Goal: Task Accomplishment & Management: Use online tool/utility

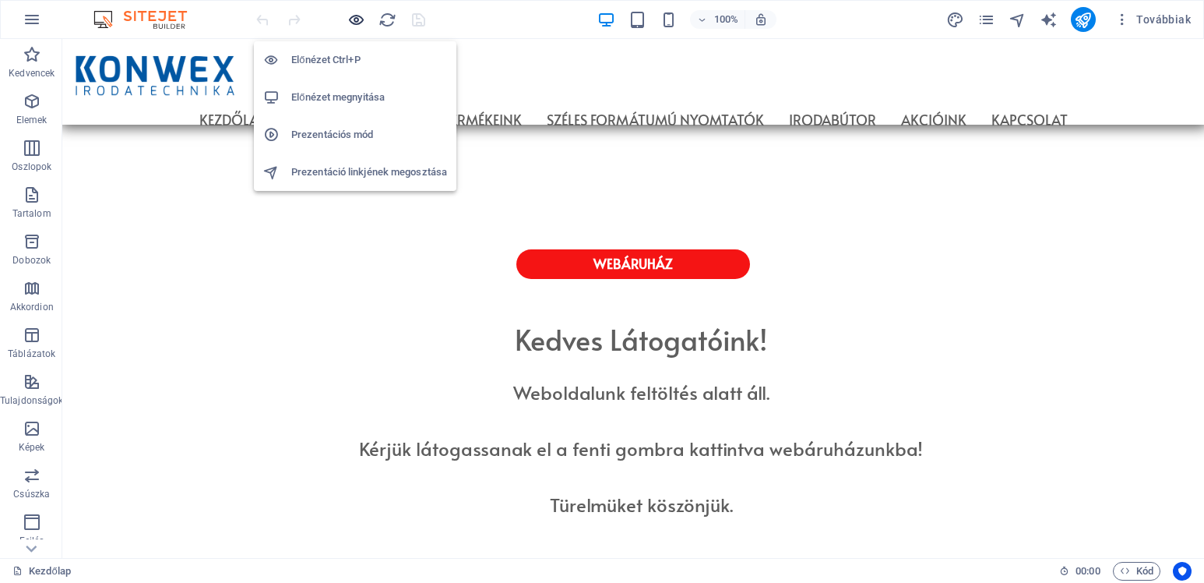
click at [358, 19] on icon "button" at bounding box center [356, 20] width 18 height 18
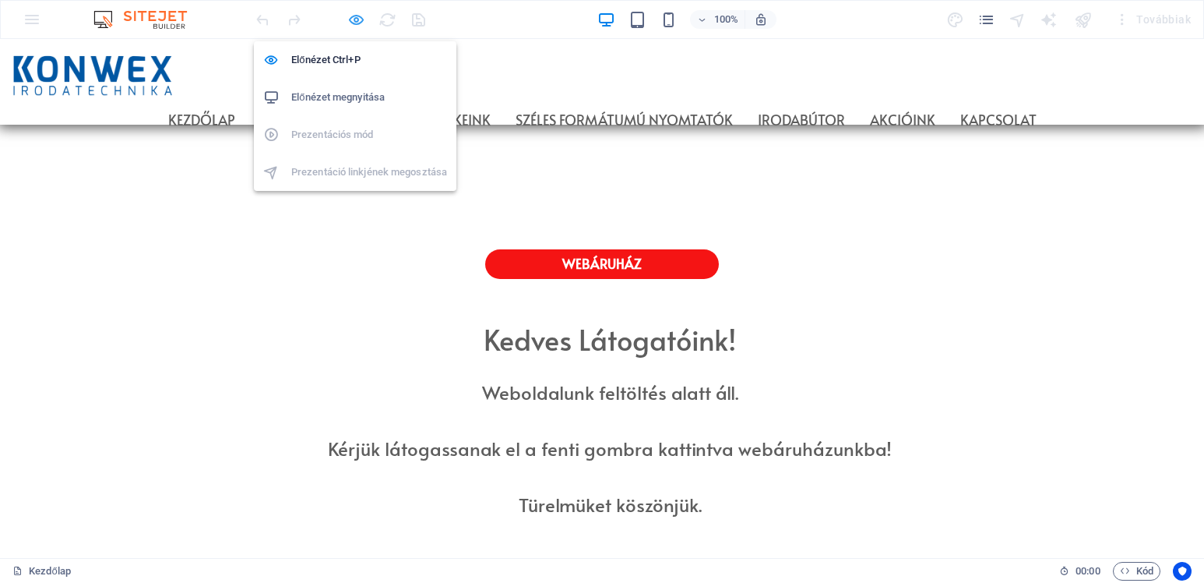
click at [357, 20] on icon "button" at bounding box center [356, 20] width 18 height 18
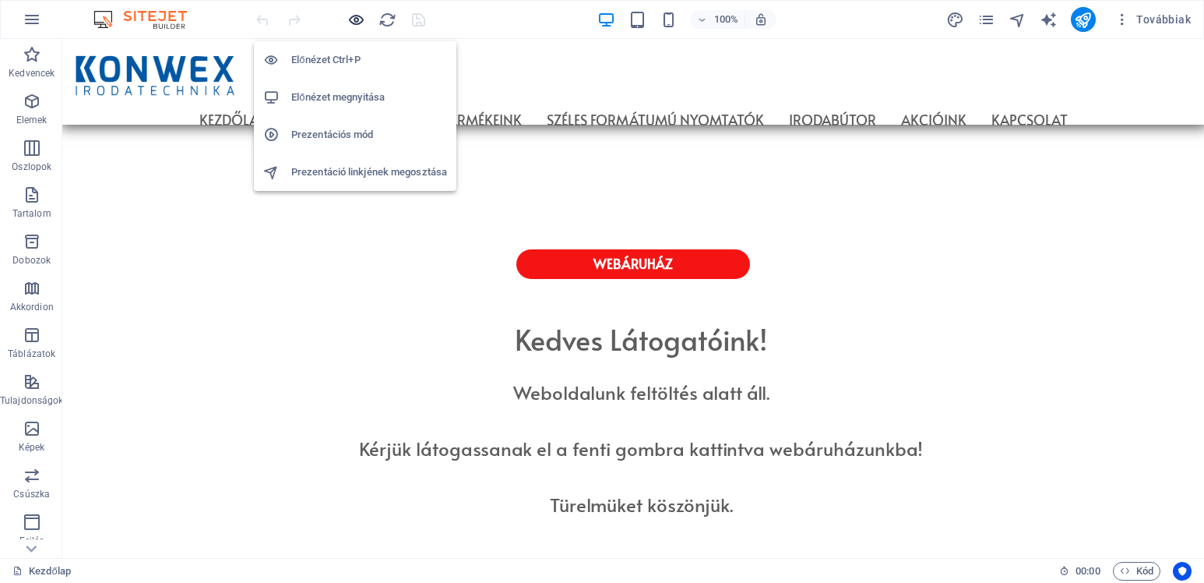
click at [363, 18] on icon "button" at bounding box center [356, 20] width 18 height 18
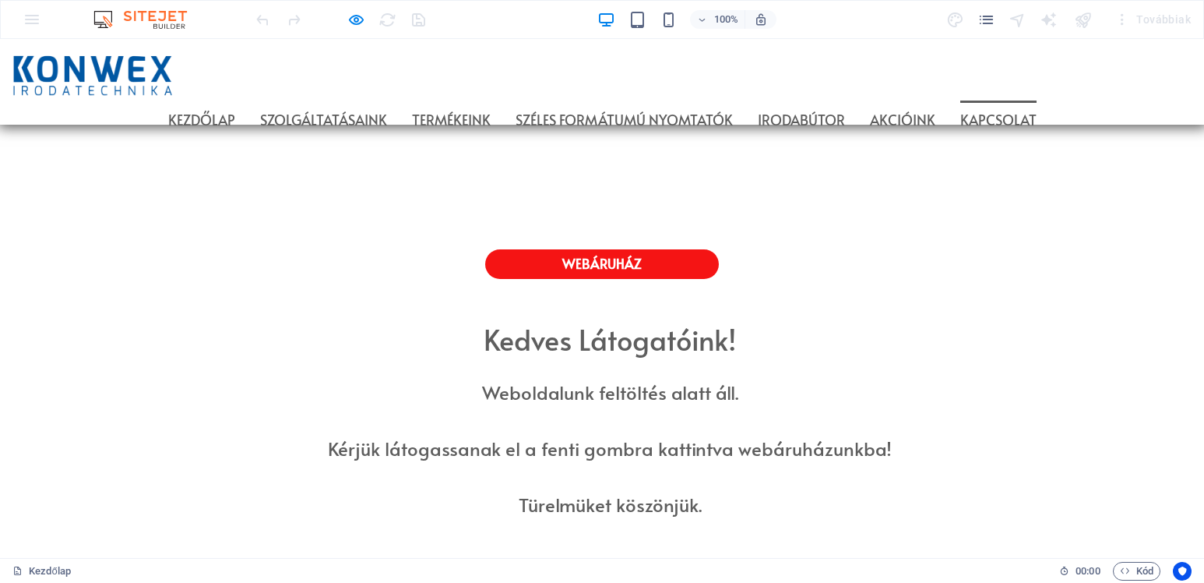
click at [1037, 100] on link "Kapcsolat" at bounding box center [999, 119] width 76 height 39
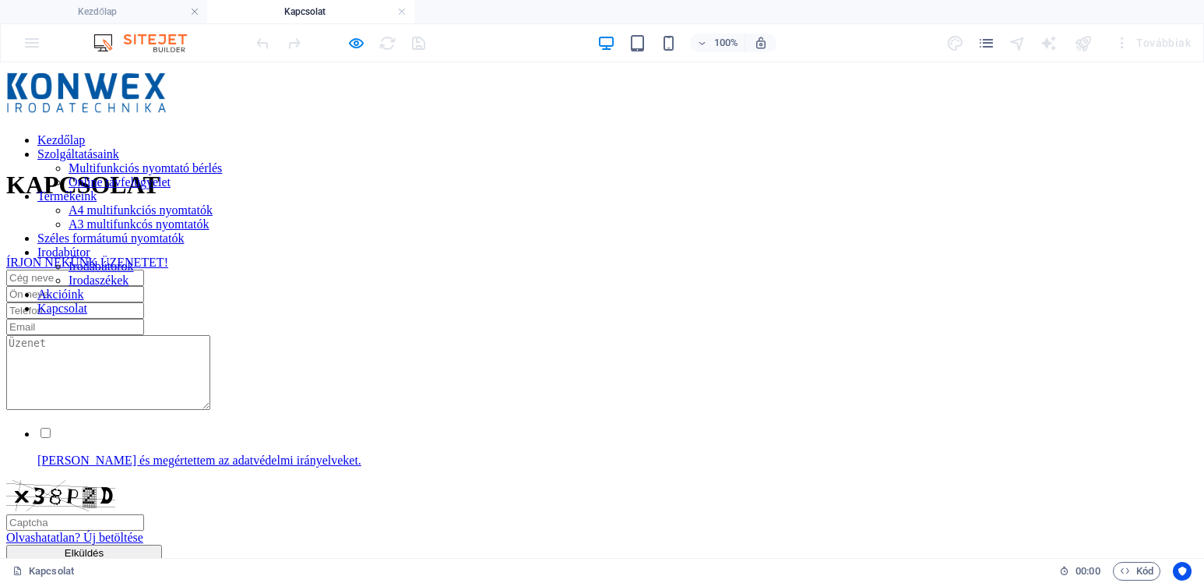
click at [976, 133] on nav "Kezdőlap Szolgáltatásaink Multifunkciós nyomtató bérlés Online távfelügyelet Te…" at bounding box center [602, 224] width 1192 height 182
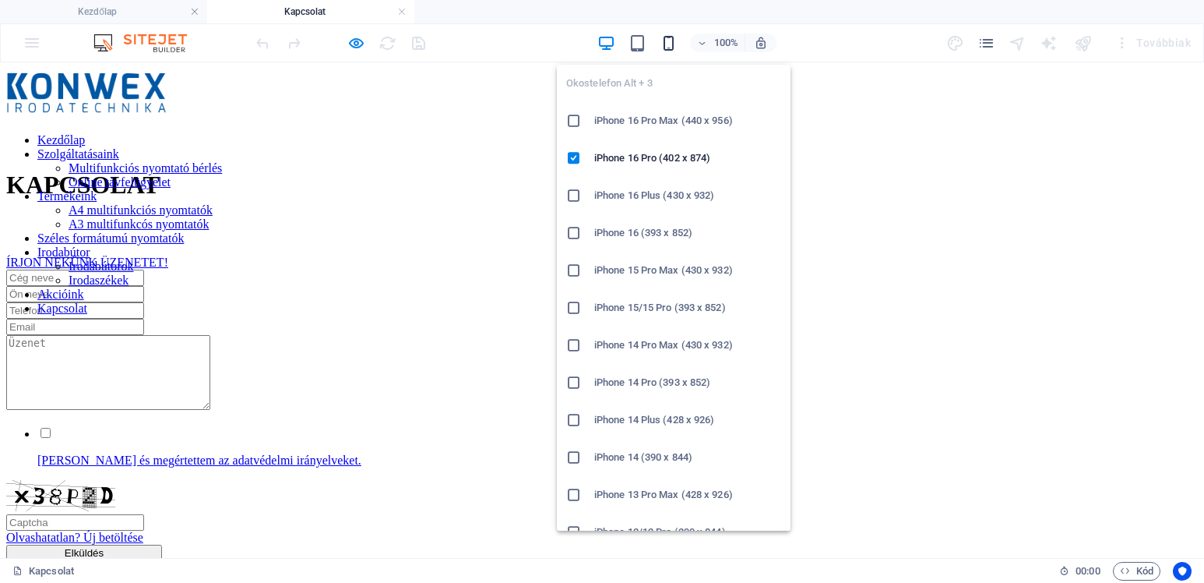
click at [662, 46] on icon "button" at bounding box center [669, 43] width 18 height 18
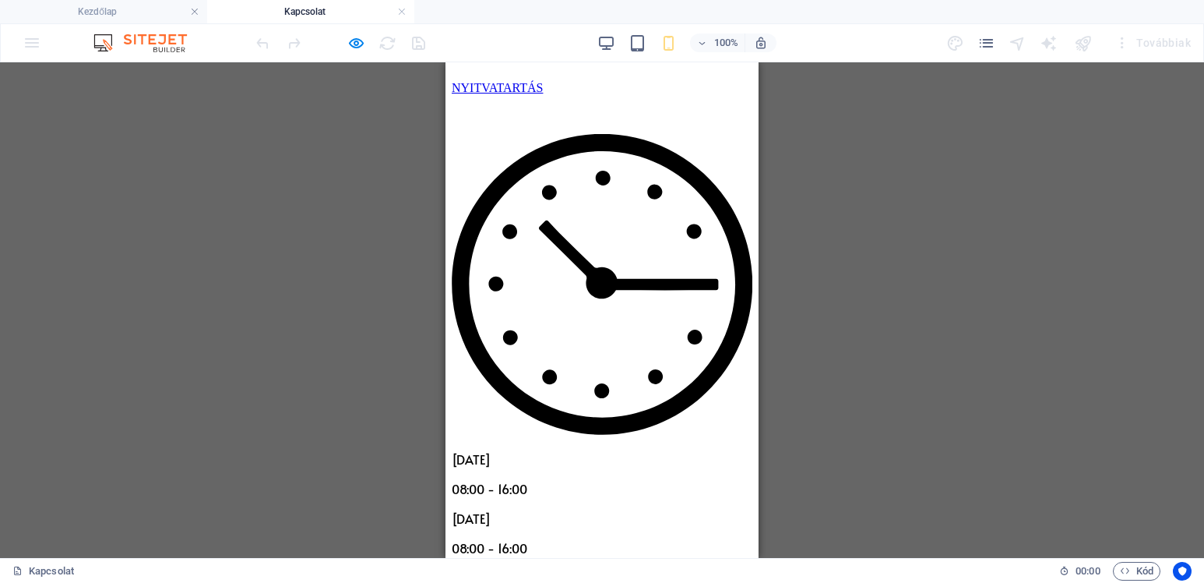
scroll to position [545, 0]
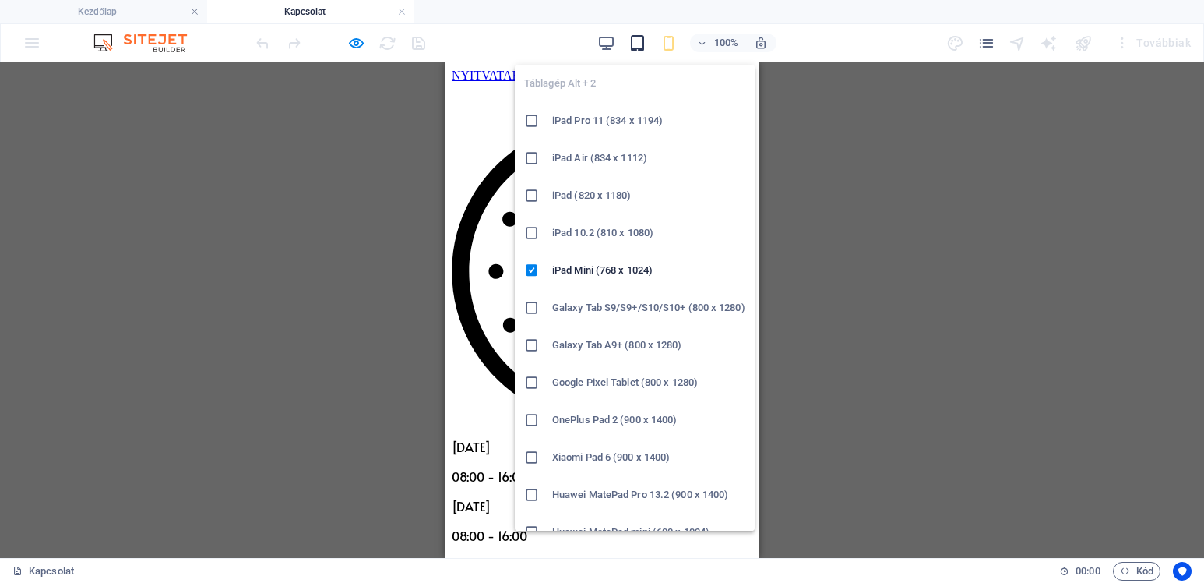
click at [640, 41] on icon "button" at bounding box center [638, 43] width 18 height 18
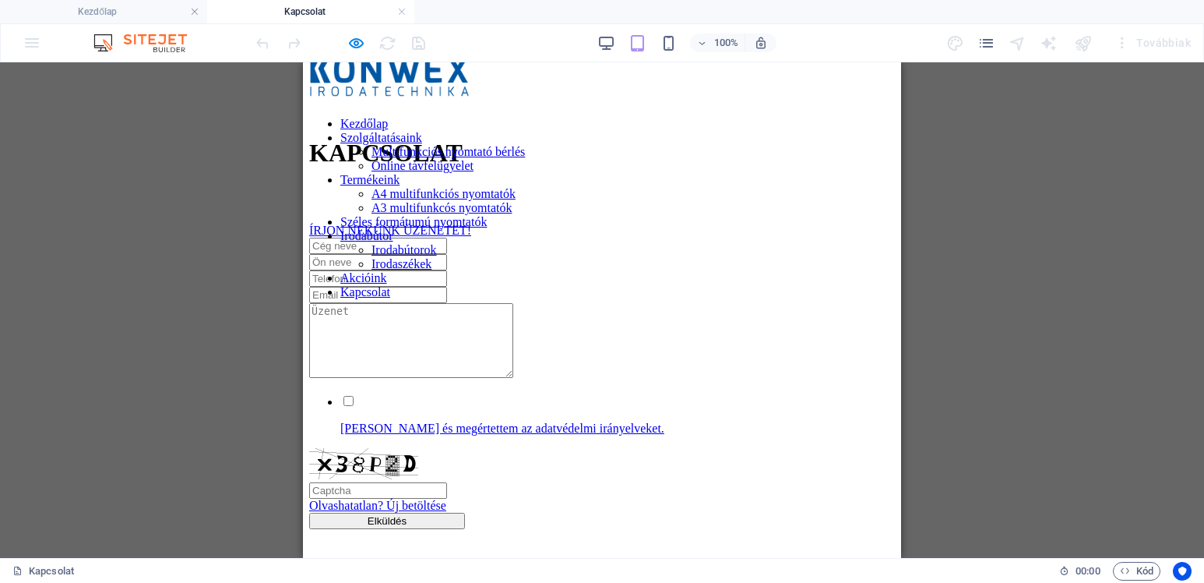
scroll to position [0, 0]
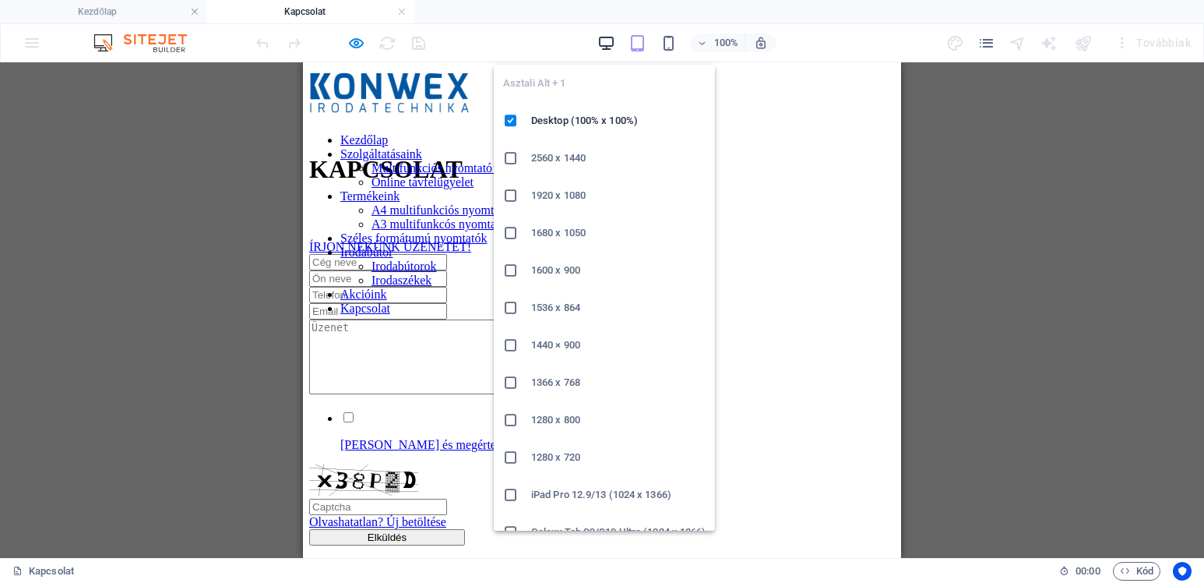
click at [603, 37] on icon "button" at bounding box center [607, 43] width 18 height 18
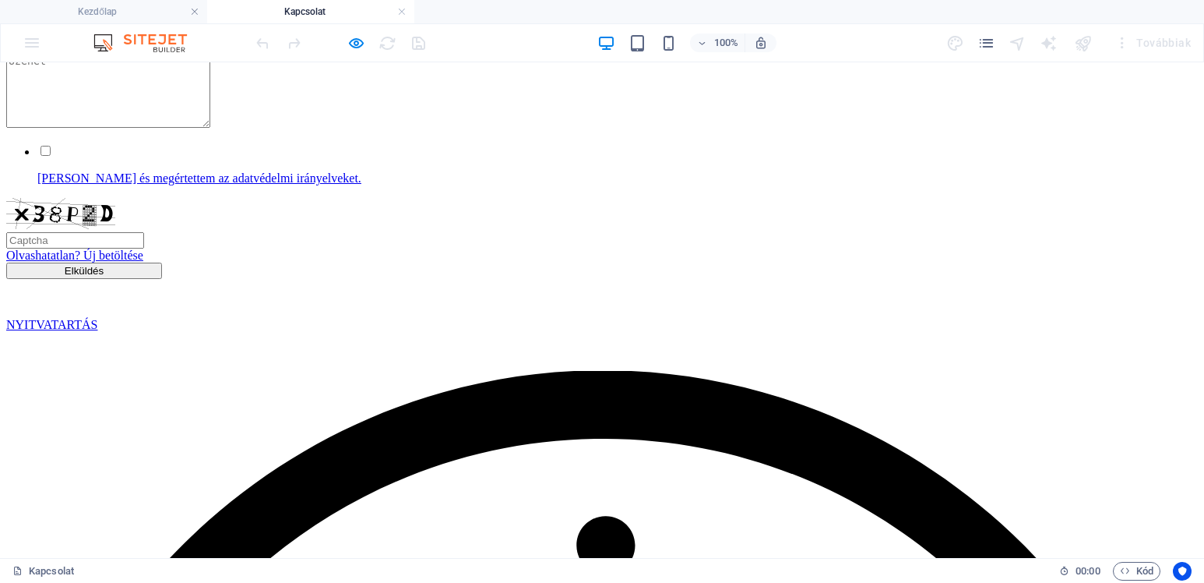
scroll to position [312, 0]
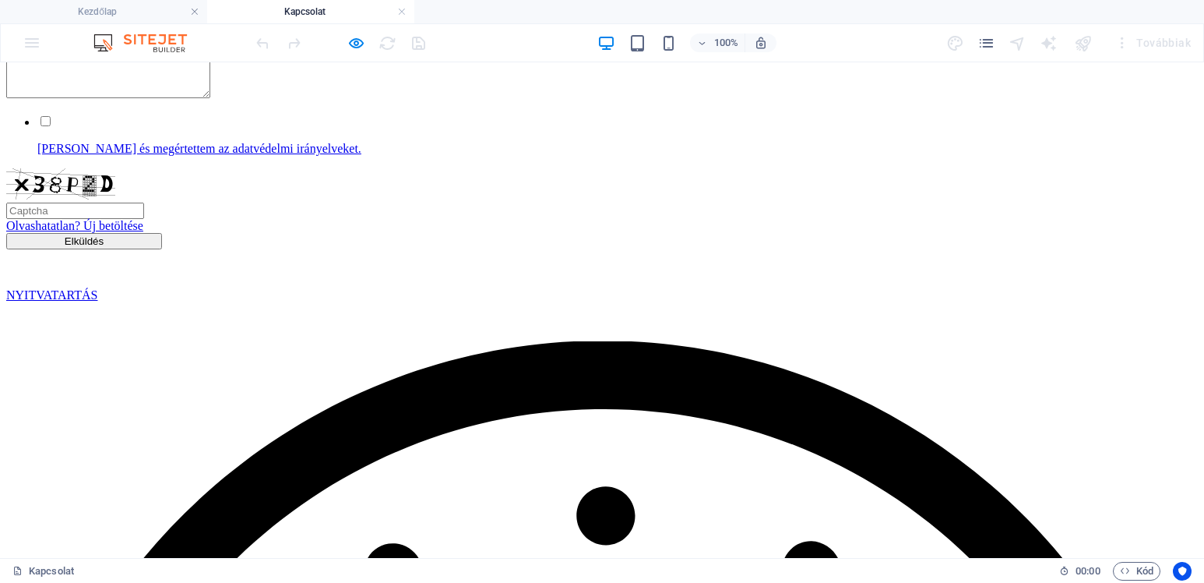
click at [365, 41] on div at bounding box center [340, 42] width 175 height 25
click at [360, 40] on icon "button" at bounding box center [356, 43] width 18 height 18
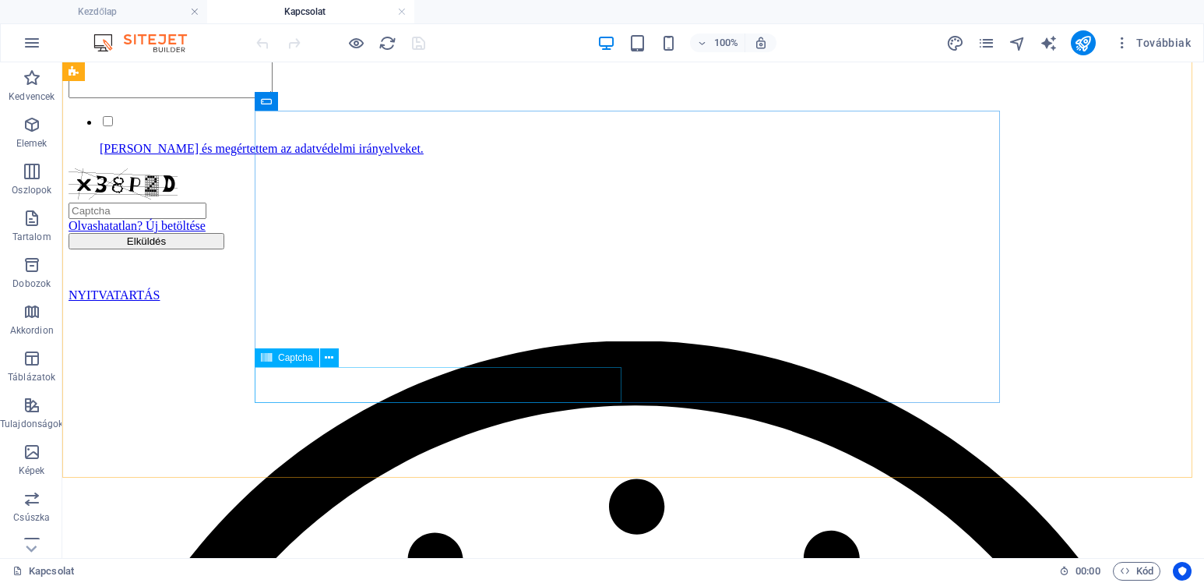
click at [283, 364] on div "Captcha" at bounding box center [287, 357] width 65 height 19
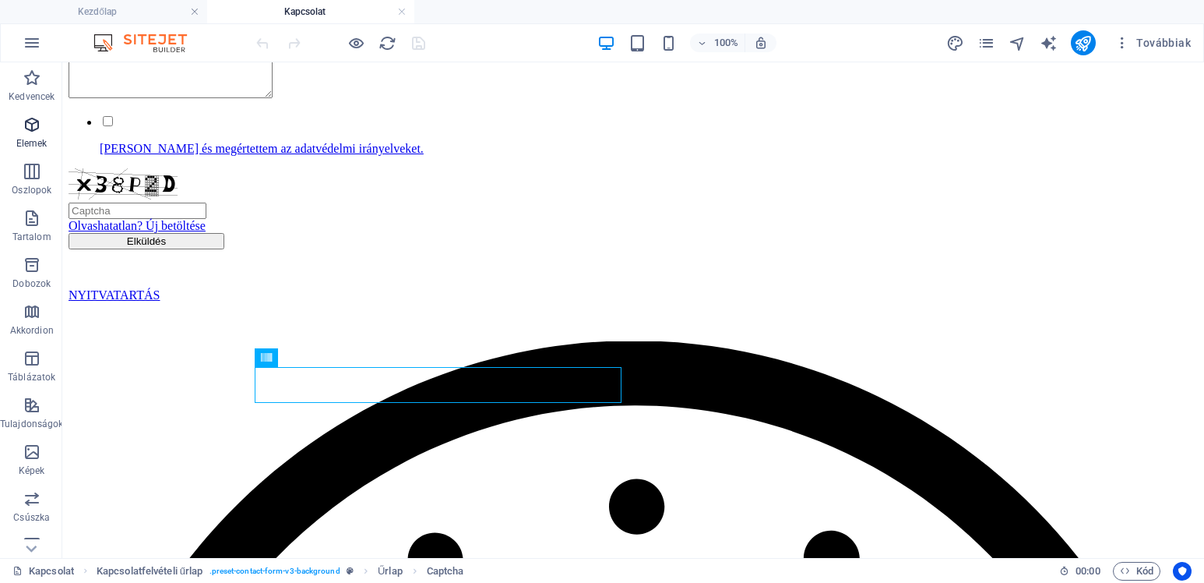
click at [33, 134] on span "Elemek" at bounding box center [31, 133] width 63 height 37
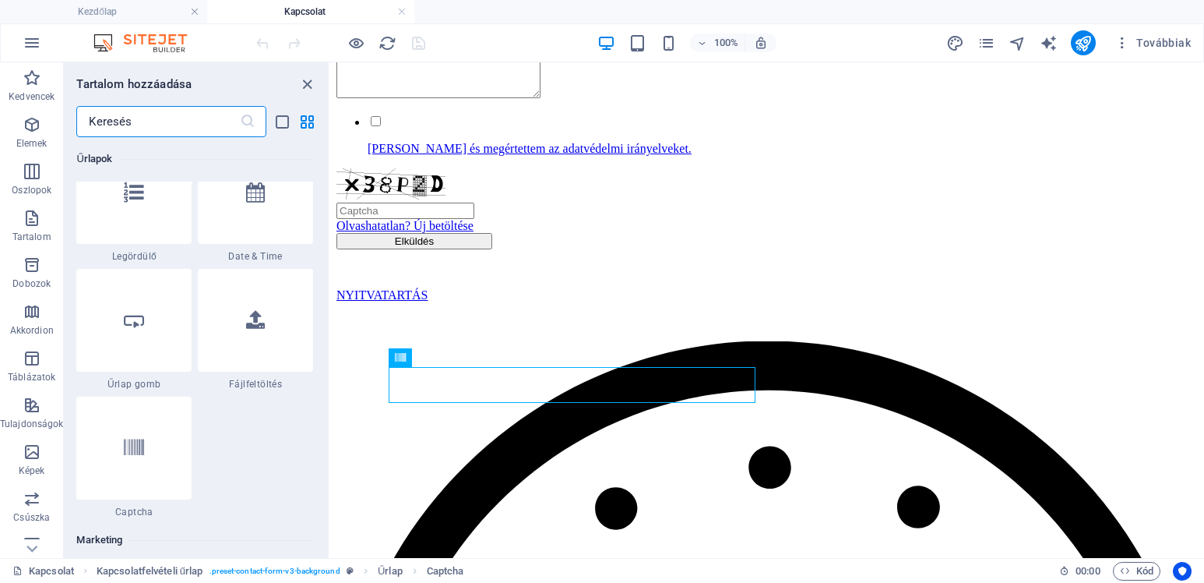
scroll to position [12387, 0]
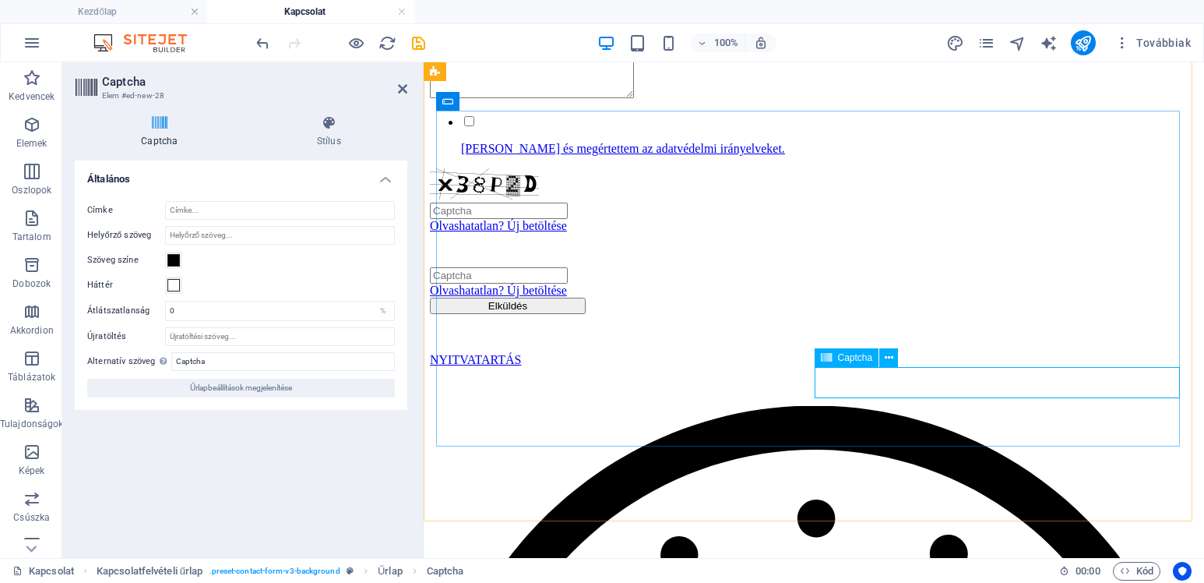
click at [1036, 298] on div "Olvashatatlan? Új betöltése" at bounding box center [814, 265] width 768 height 65
click at [1041, 298] on div "Olvashatatlan? Új betöltése" at bounding box center [814, 265] width 768 height 65
click at [661, 233] on div "Olvashatatlan? Új betöltése" at bounding box center [814, 200] width 768 height 65
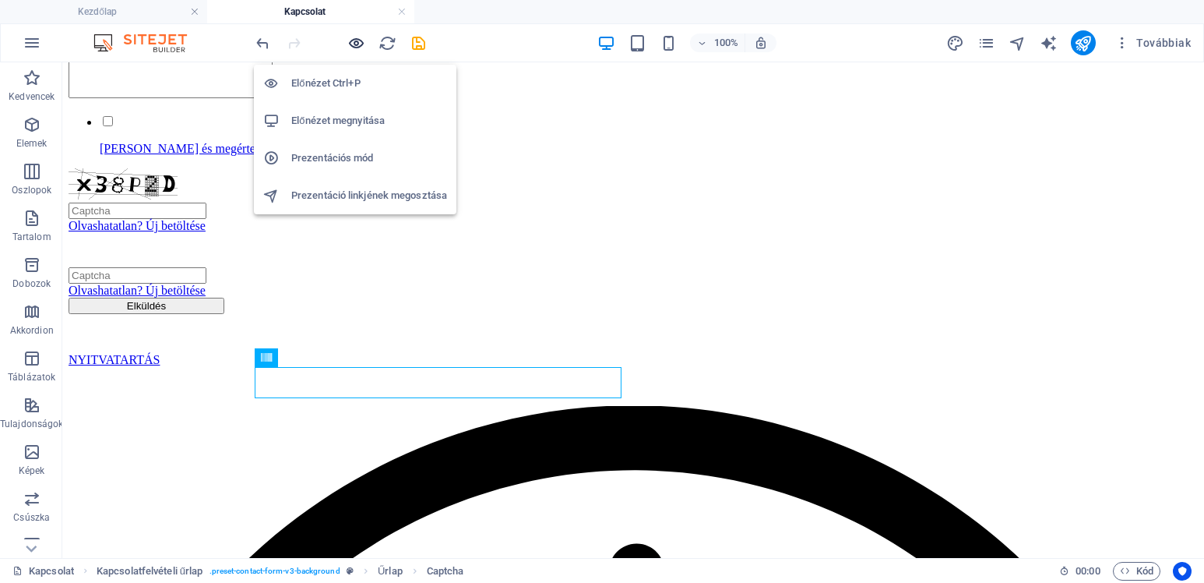
click at [360, 44] on icon "button" at bounding box center [356, 43] width 18 height 18
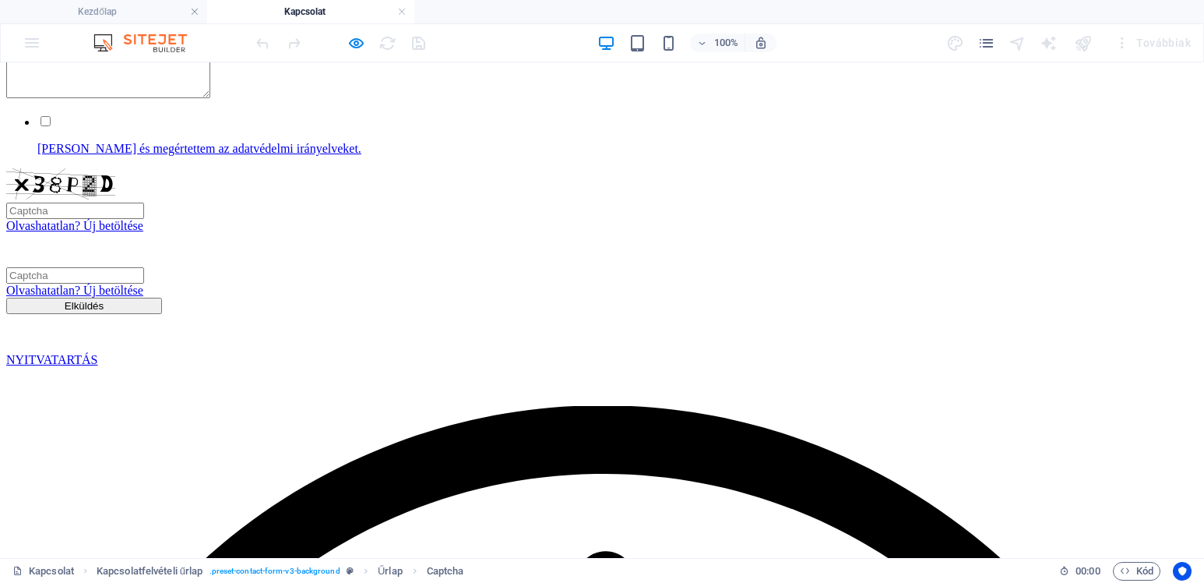
click at [143, 297] on link "Olvashatatlan? Új betöltése" at bounding box center [74, 290] width 137 height 13
click at [354, 42] on icon "button" at bounding box center [356, 43] width 18 height 18
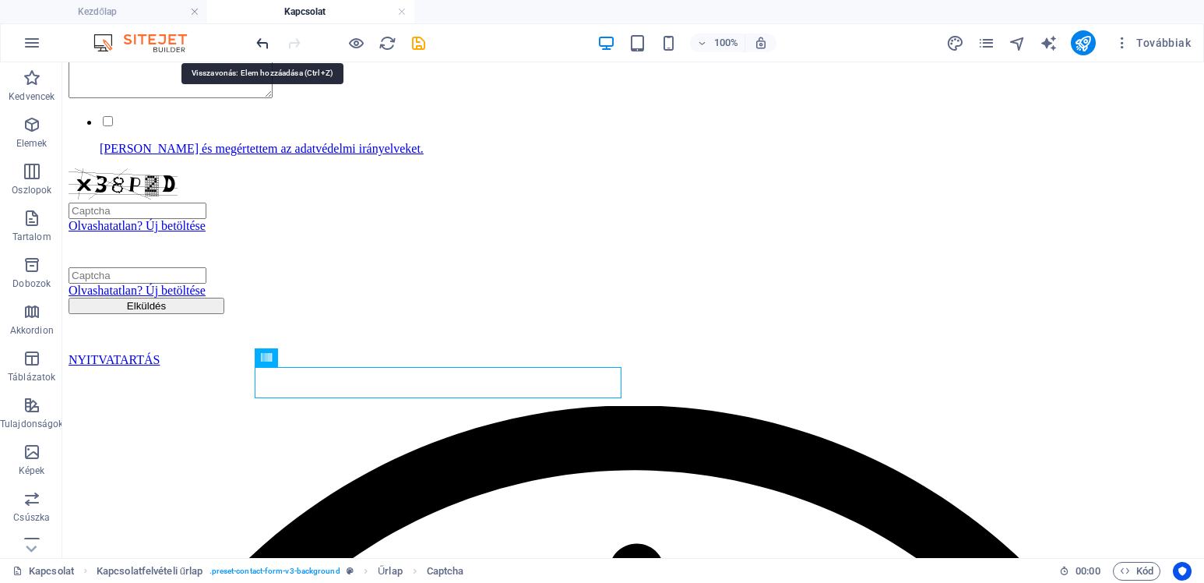
click at [264, 44] on icon "undo" at bounding box center [263, 43] width 18 height 18
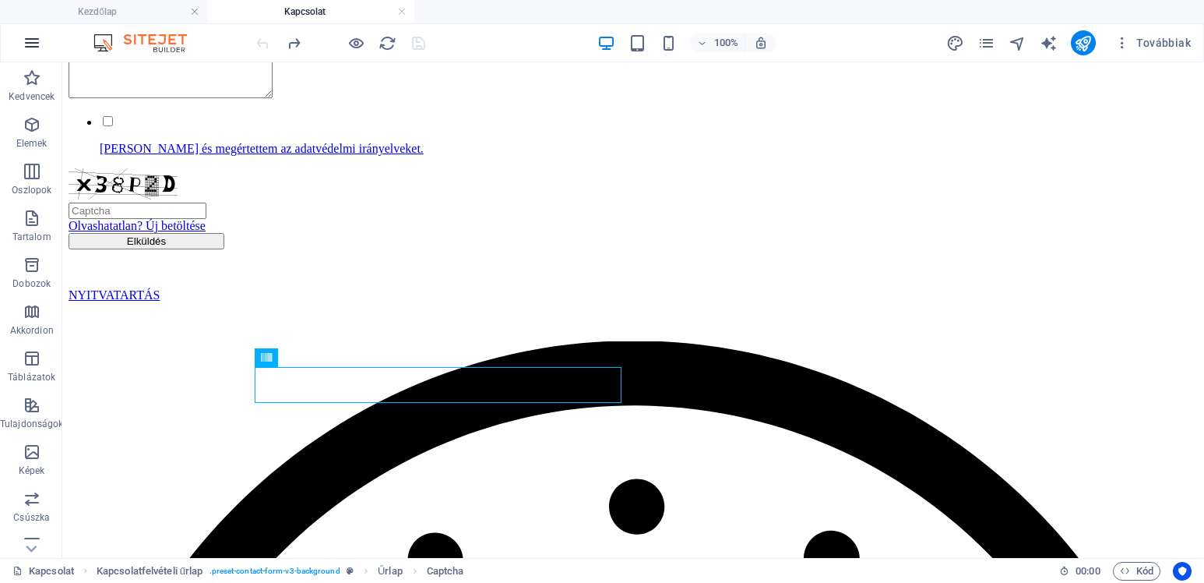
click at [41, 43] on button "button" at bounding box center [31, 42] width 37 height 37
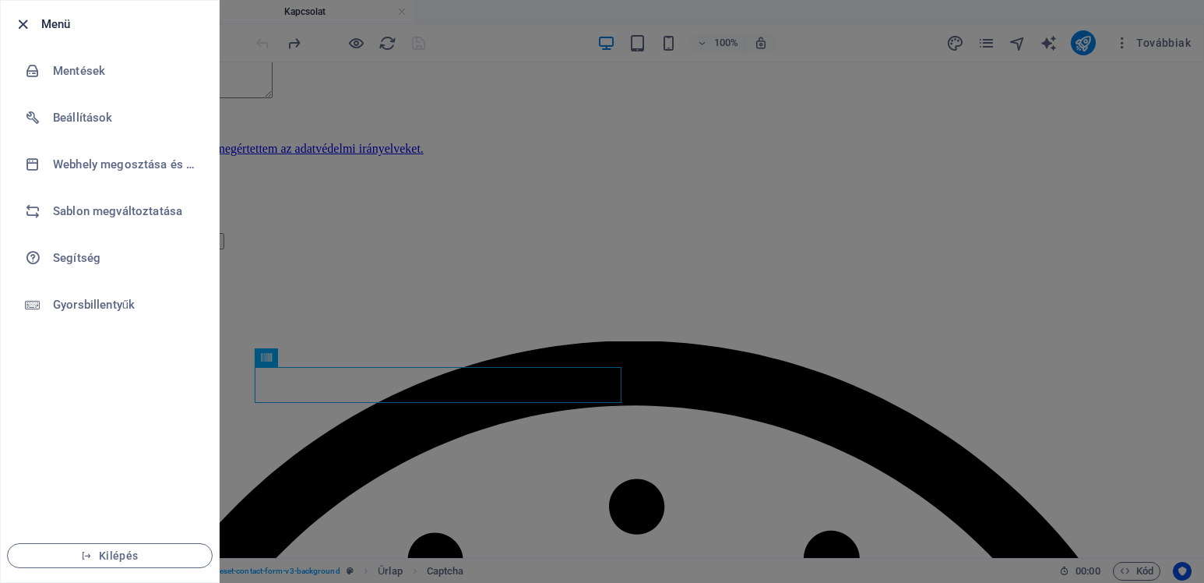
click at [26, 23] on icon "button" at bounding box center [23, 25] width 18 height 18
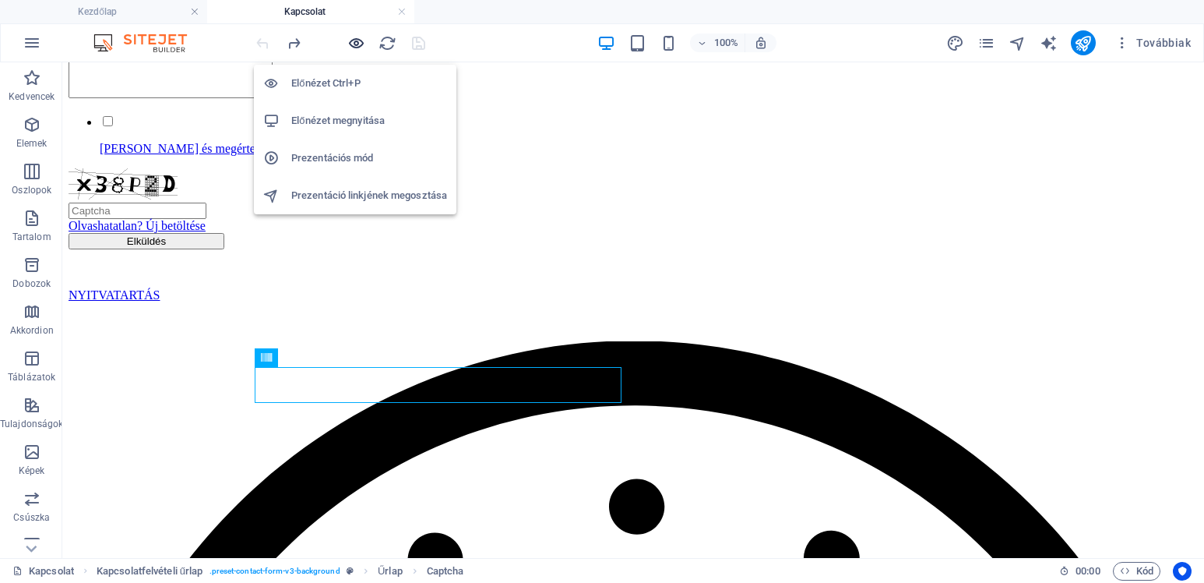
click at [361, 46] on icon "button" at bounding box center [356, 43] width 18 height 18
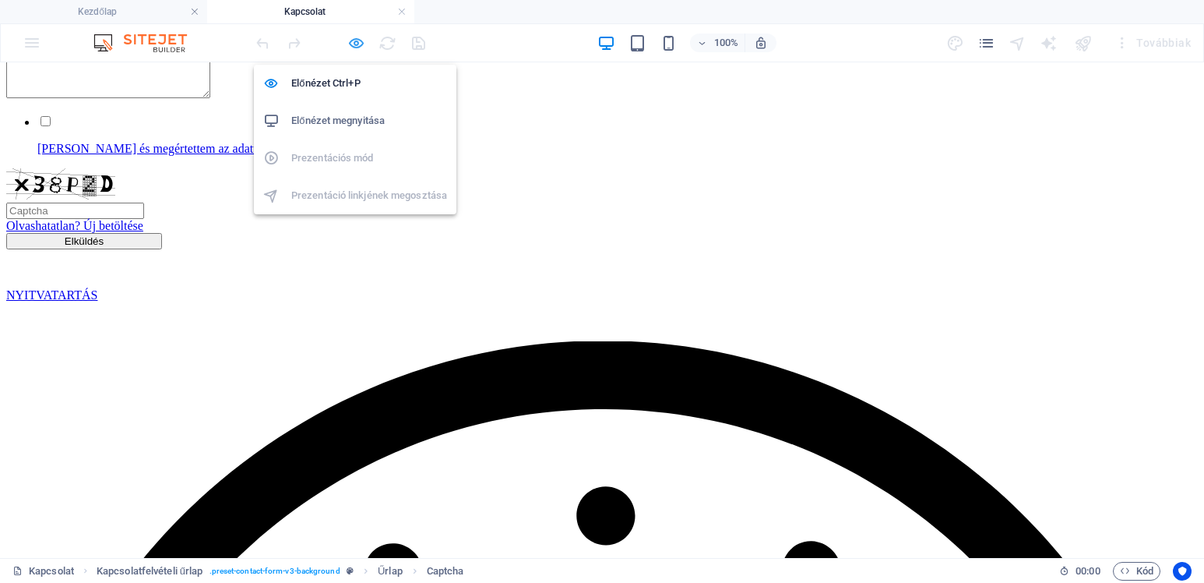
click at [361, 41] on icon "button" at bounding box center [356, 43] width 18 height 18
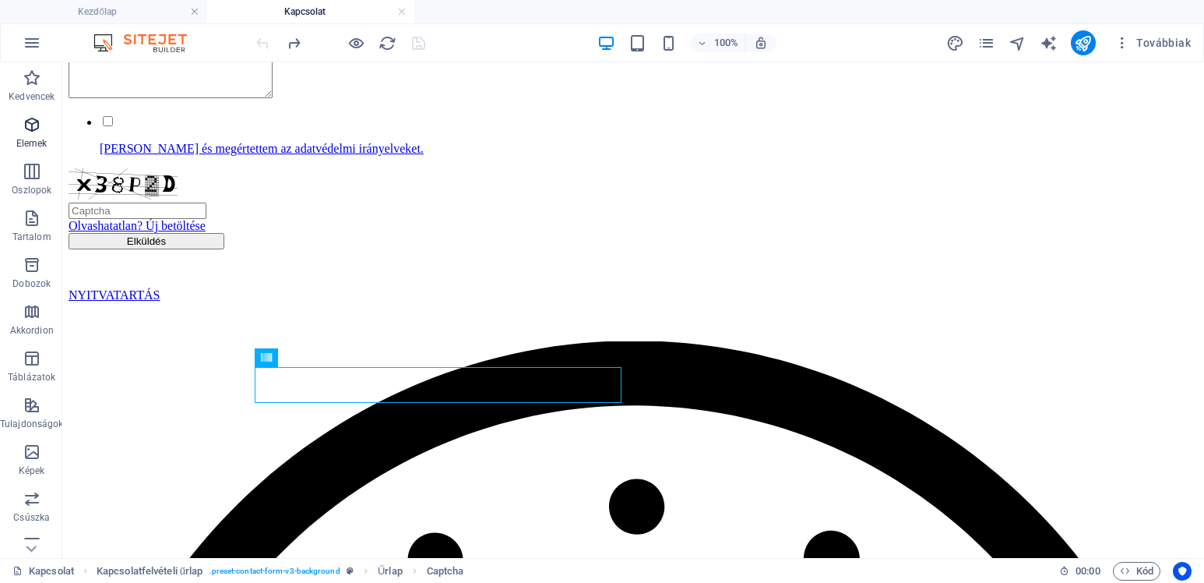
click at [41, 118] on span "Elemek" at bounding box center [31, 133] width 63 height 37
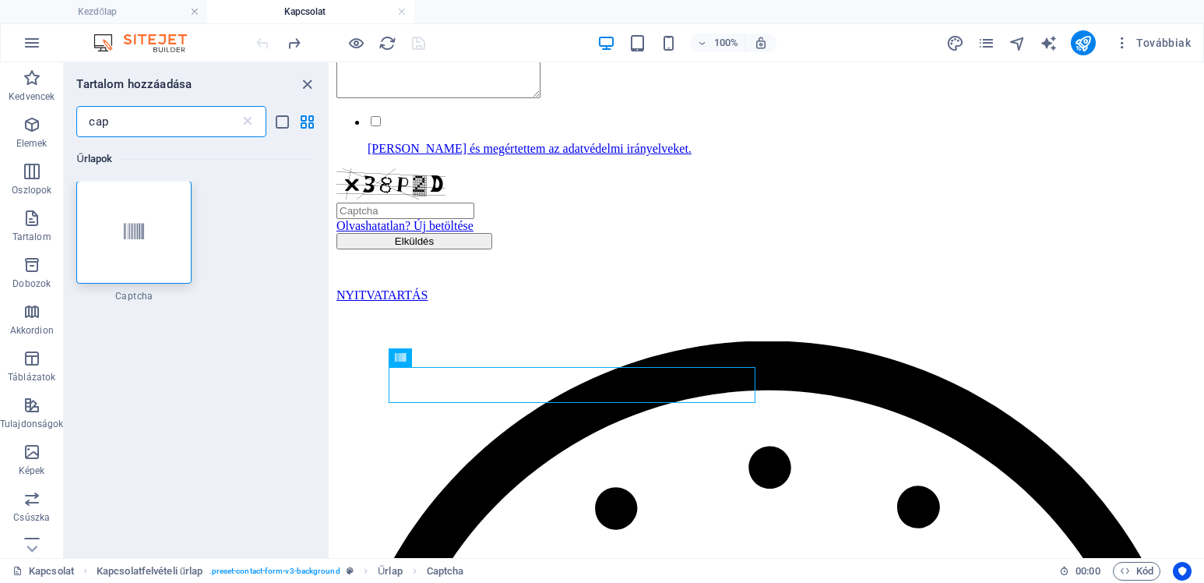
scroll to position [0, 0]
type input "cap"
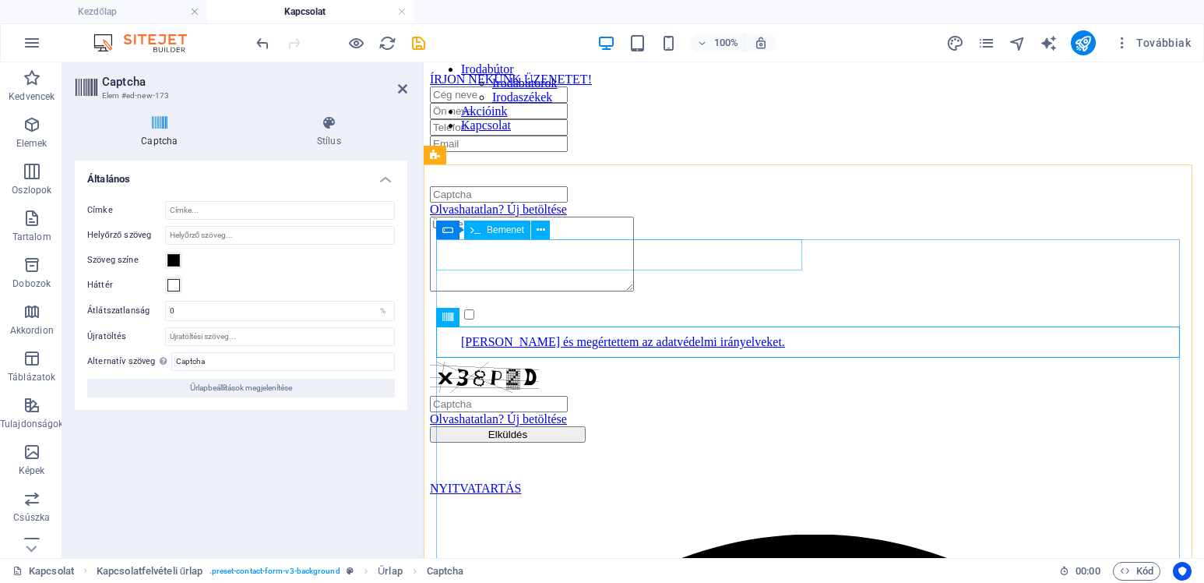
scroll to position [156, 0]
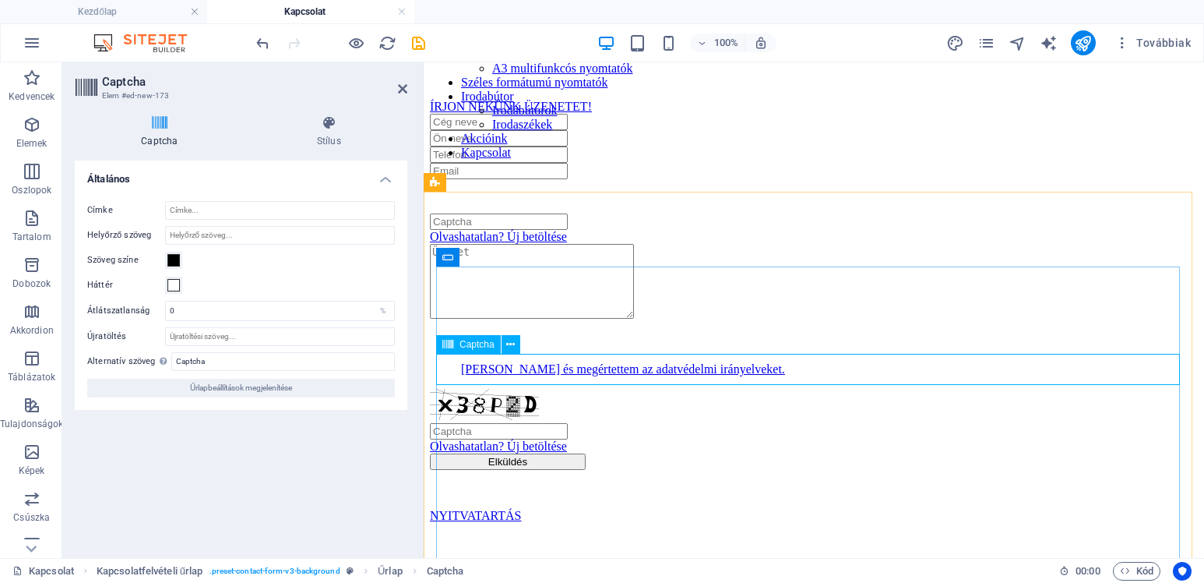
click at [658, 244] on div "Olvashatatlan? Új betöltése" at bounding box center [814, 211] width 768 height 65
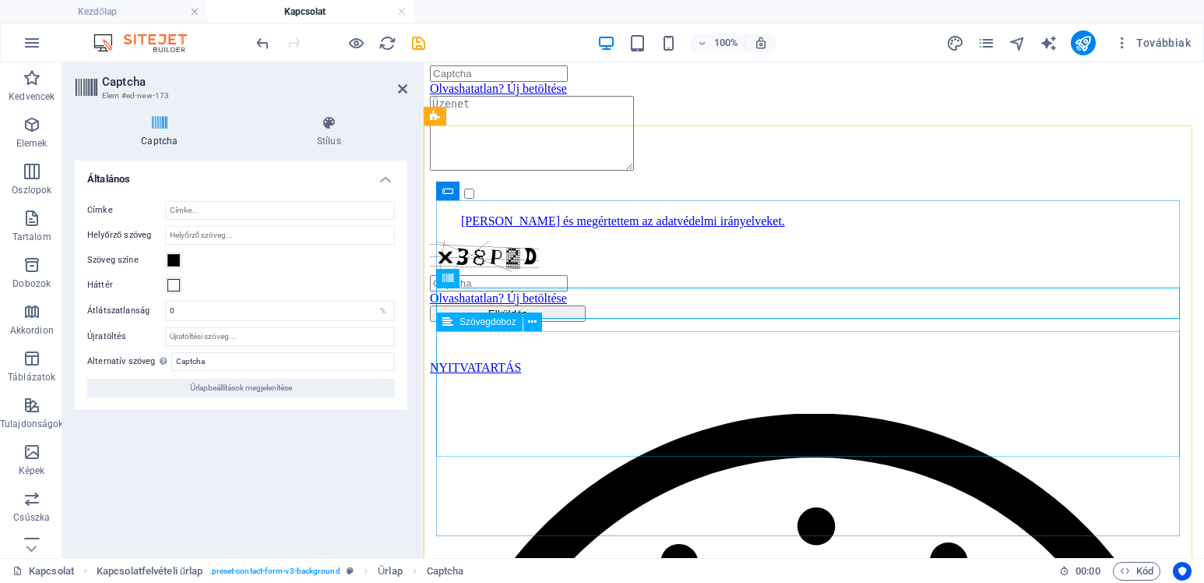
scroll to position [312, 0]
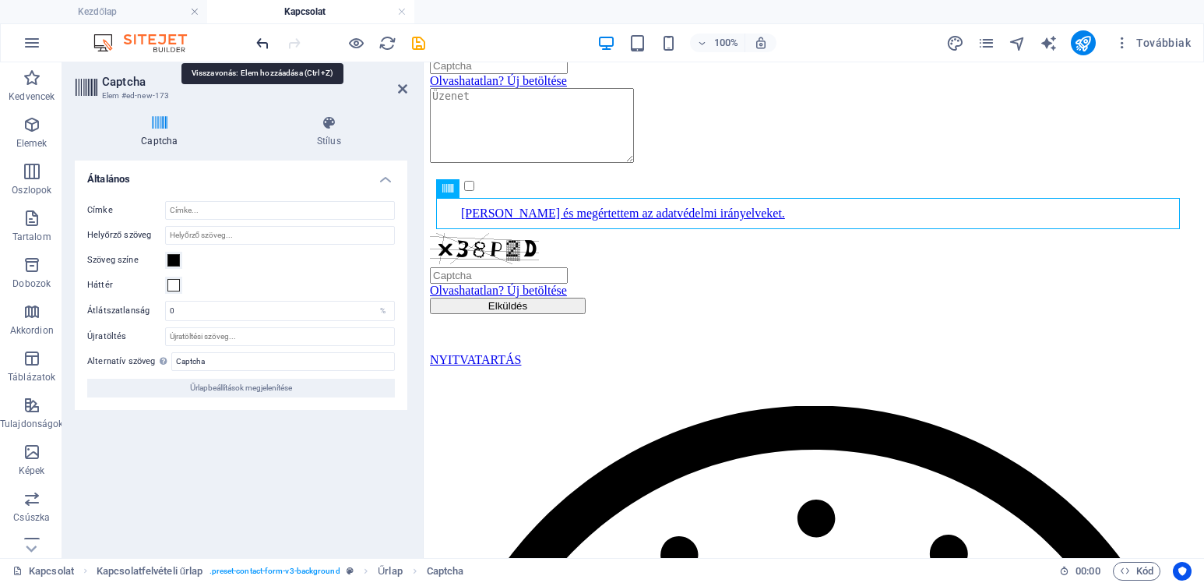
click at [259, 42] on icon "undo" at bounding box center [263, 43] width 18 height 18
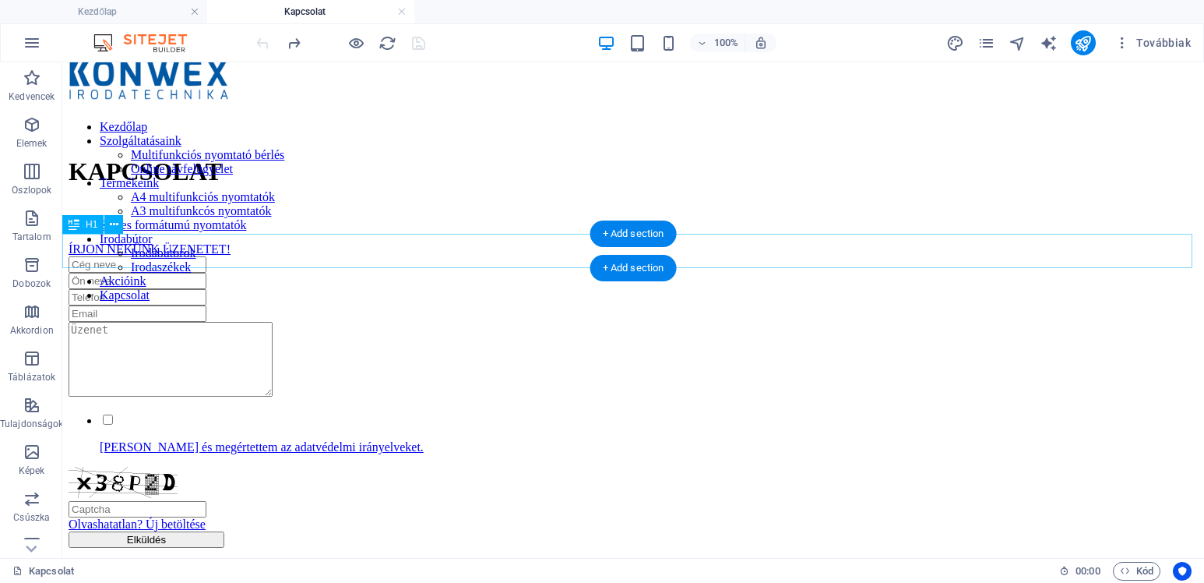
scroll to position [0, 0]
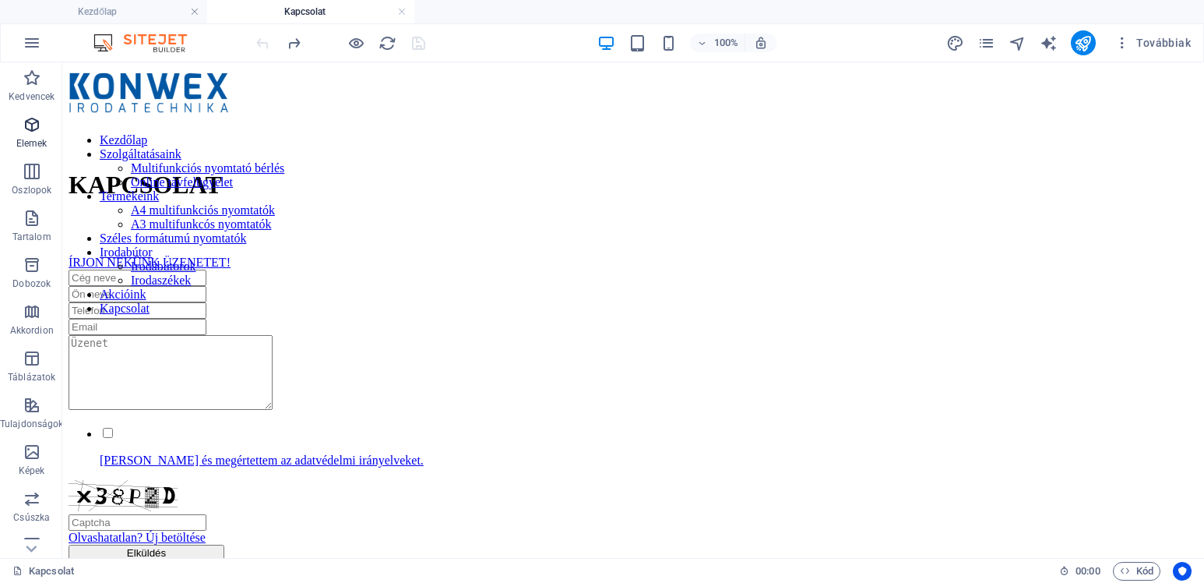
click at [28, 125] on icon "button" at bounding box center [32, 124] width 19 height 19
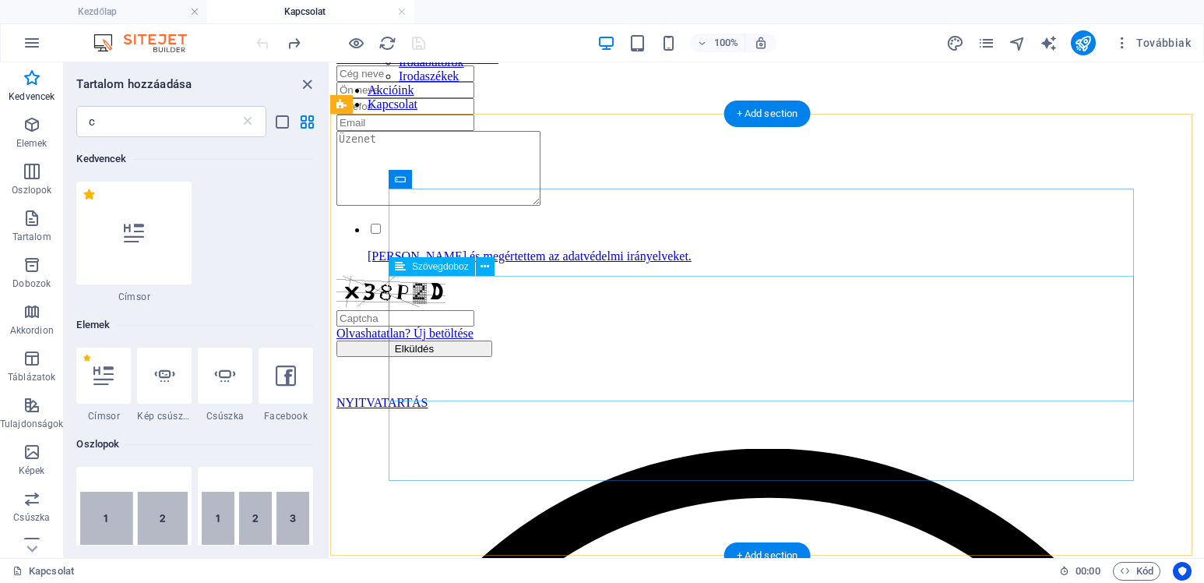
scroll to position [234, 0]
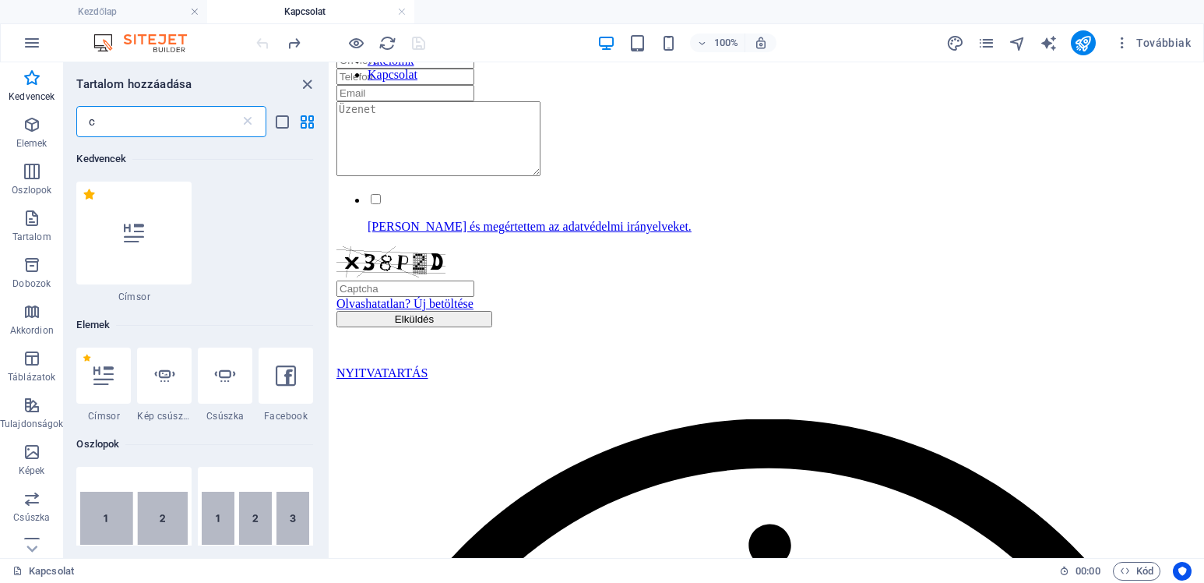
click at [109, 127] on input "c" at bounding box center [157, 121] width 163 height 31
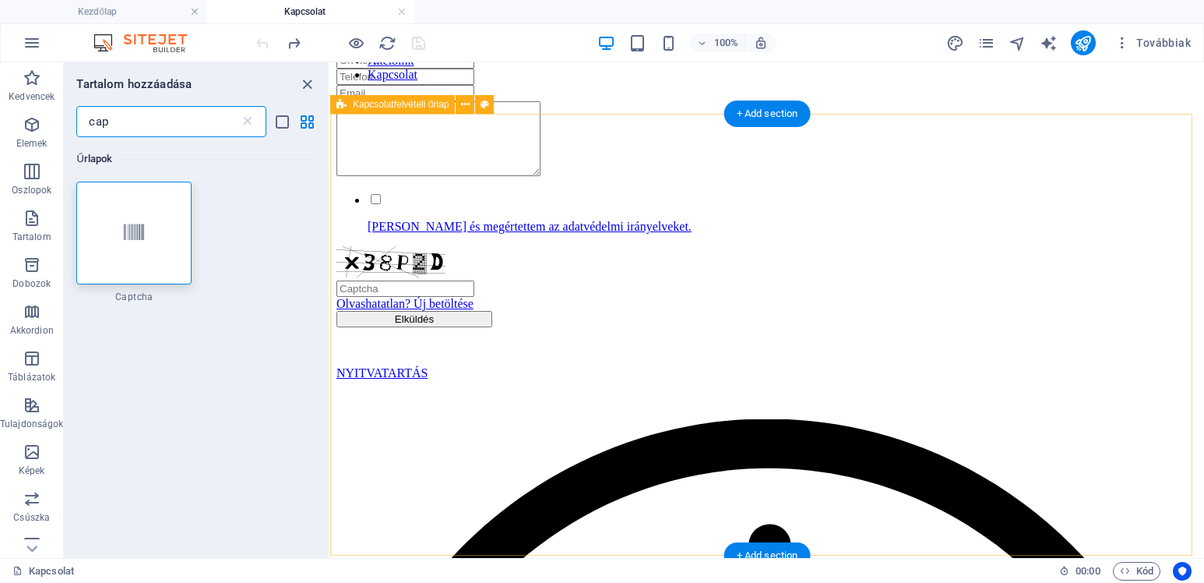
type input "cap"
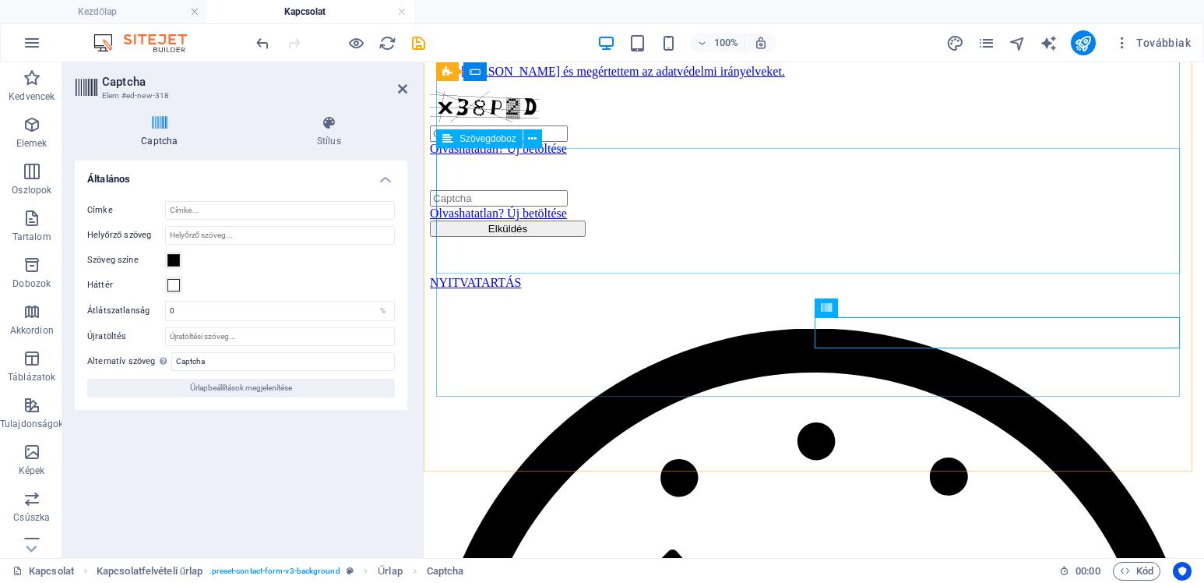
scroll to position [361, 0]
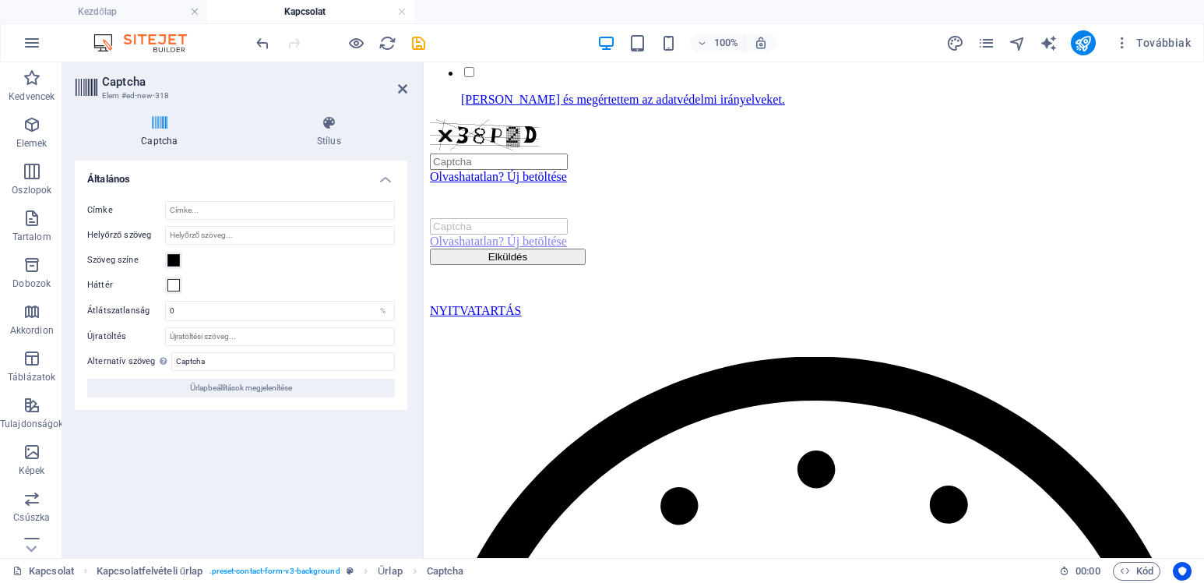
drag, startPoint x: 1286, startPoint y: 371, endPoint x: 885, endPoint y: 331, distance: 403.2
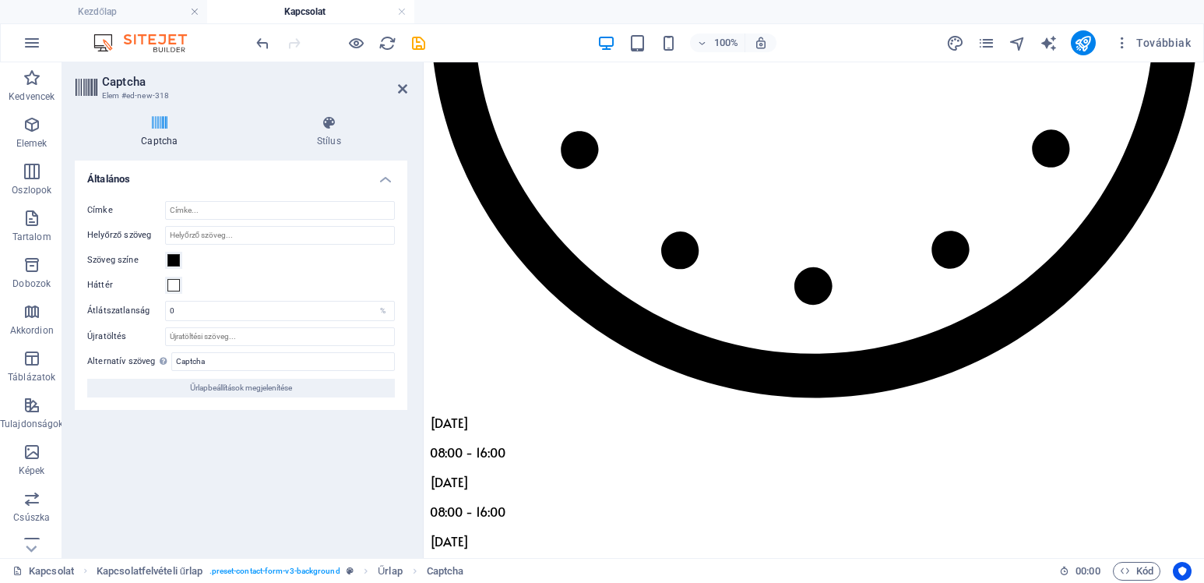
scroll to position [1039, 0]
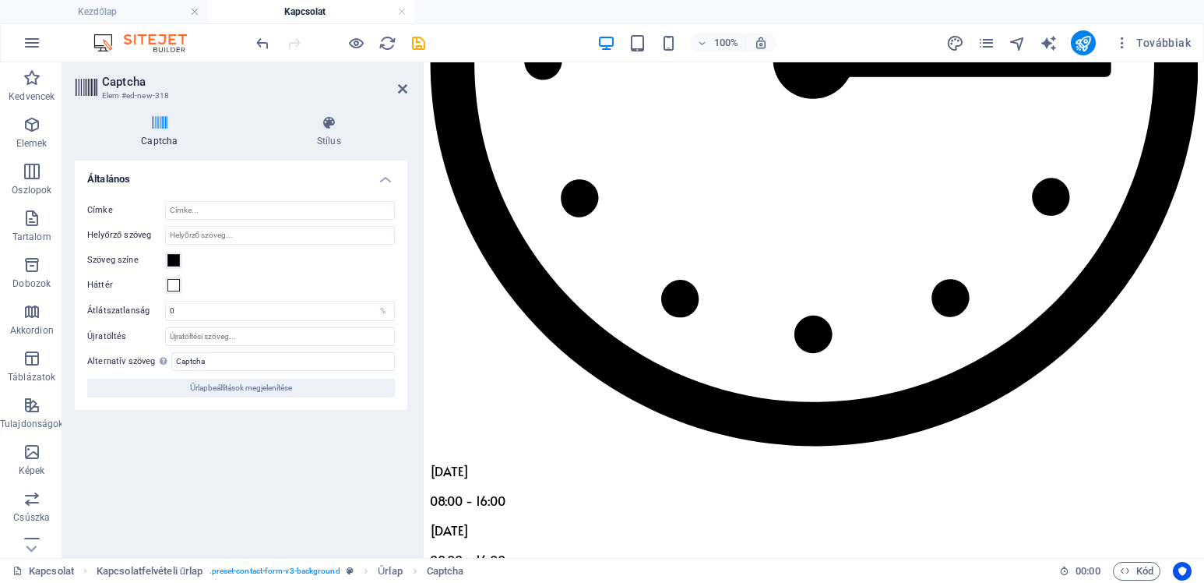
drag, startPoint x: 1264, startPoint y: 367, endPoint x: 637, endPoint y: 443, distance: 631.0
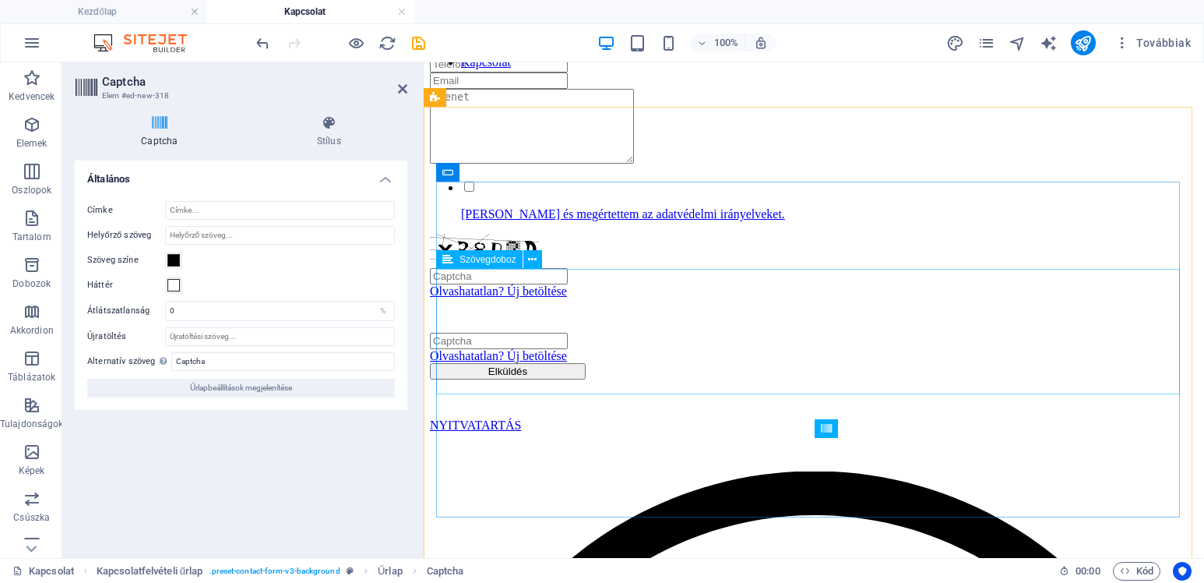
scroll to position [319, 0]
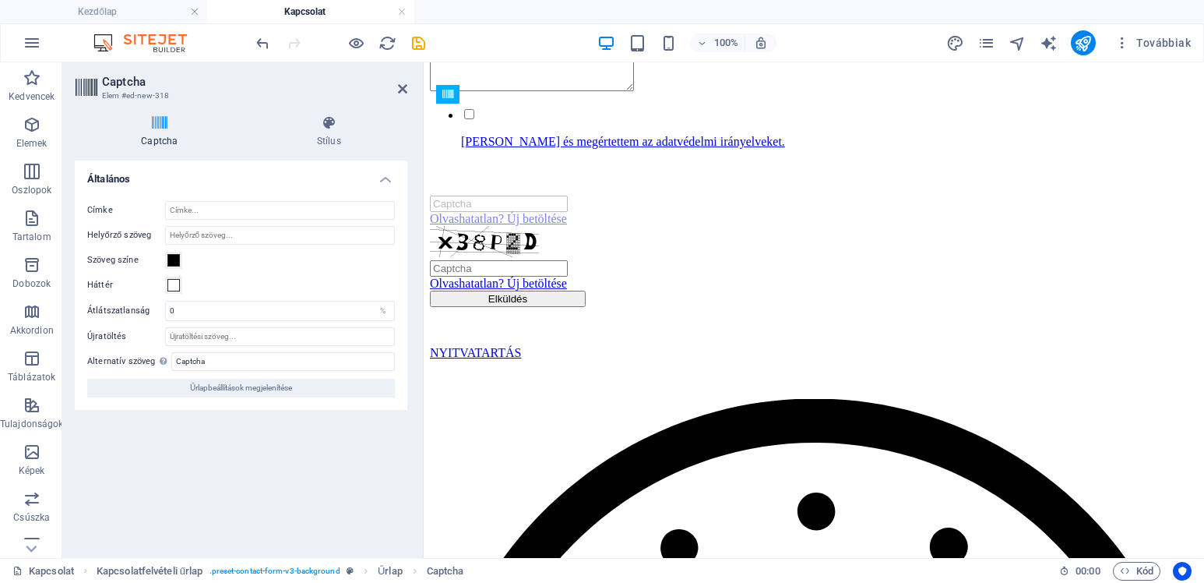
drag, startPoint x: 1264, startPoint y: 420, endPoint x: 467, endPoint y: 411, distance: 797.0
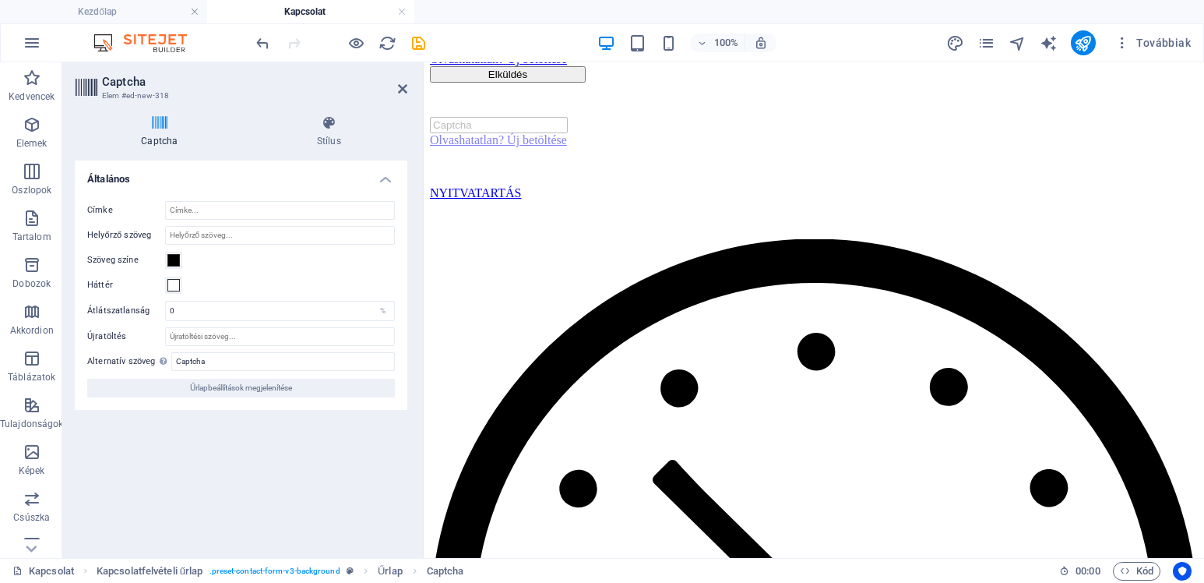
scroll to position [570, 0]
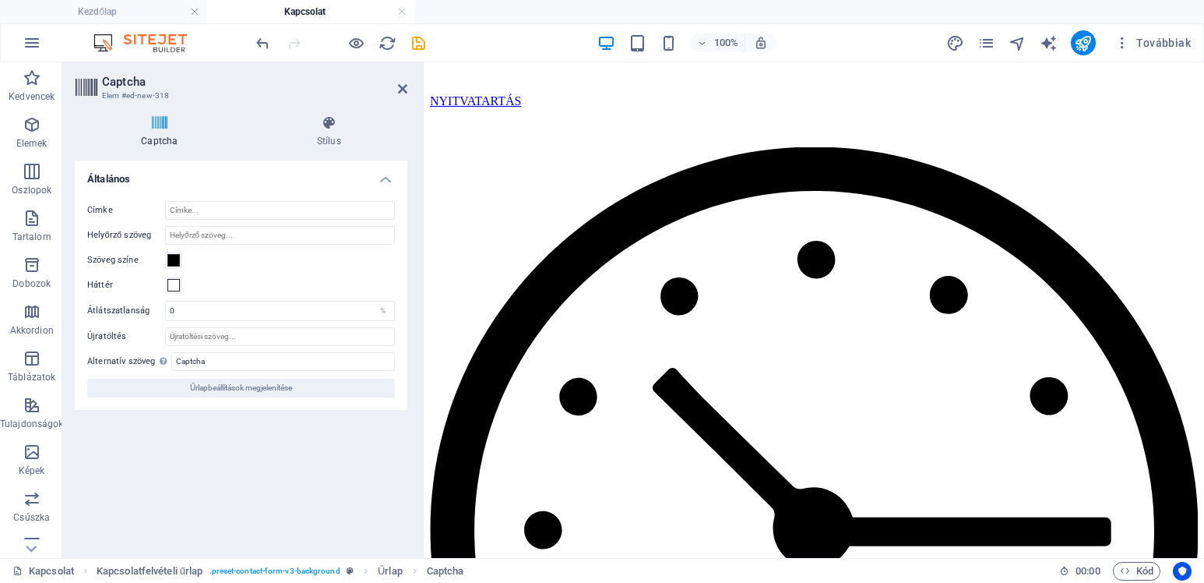
drag, startPoint x: 1288, startPoint y: 411, endPoint x: 779, endPoint y: 176, distance: 560.2
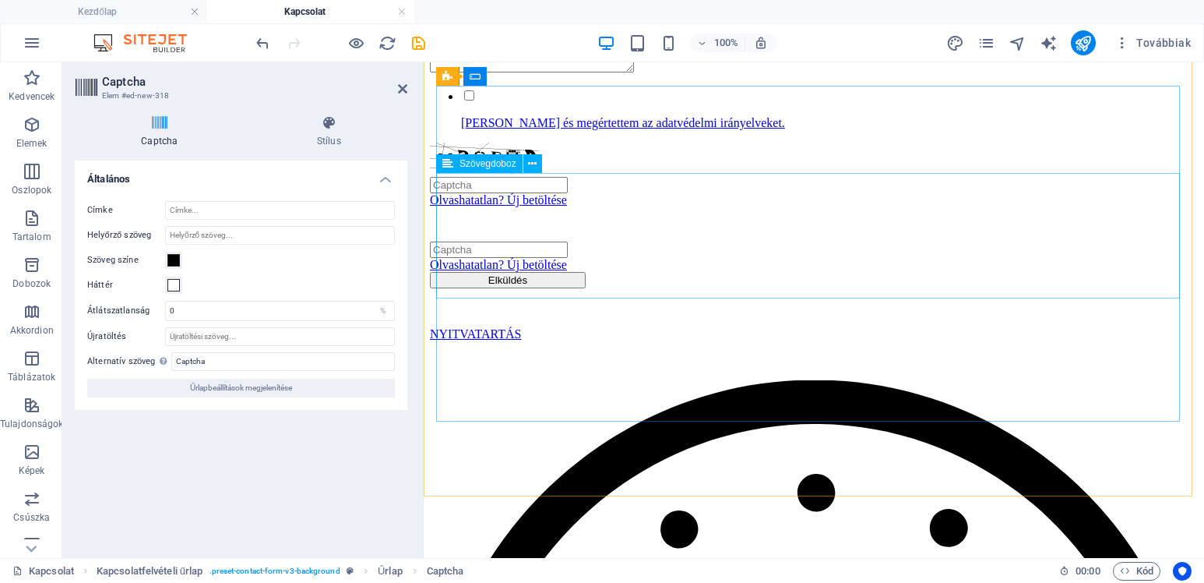
scroll to position [337, 0]
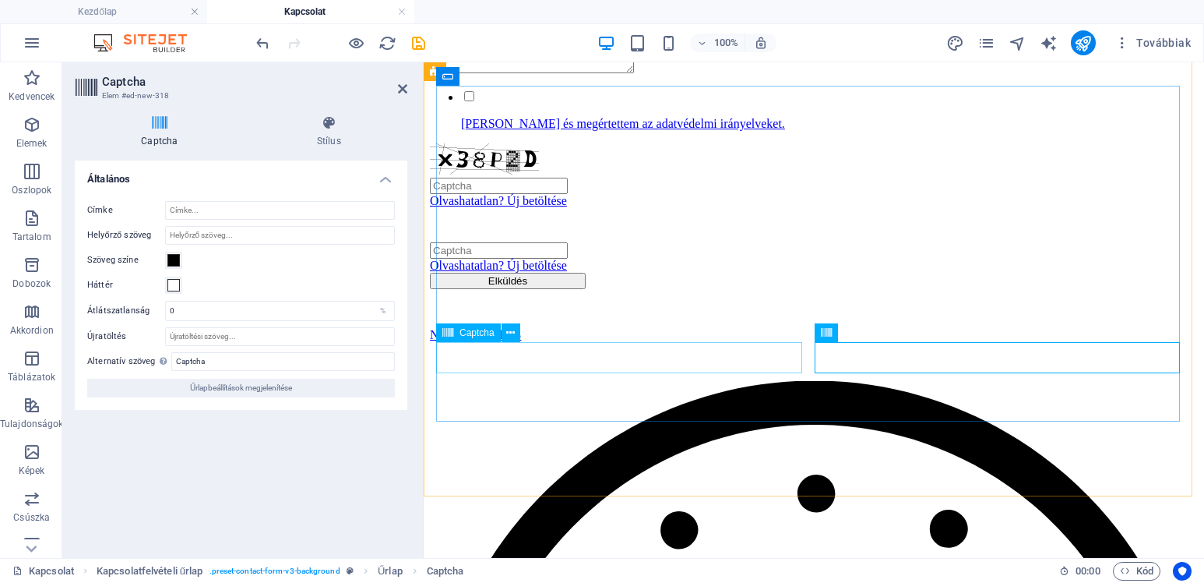
click at [458, 332] on div "Captcha" at bounding box center [468, 332] width 65 height 19
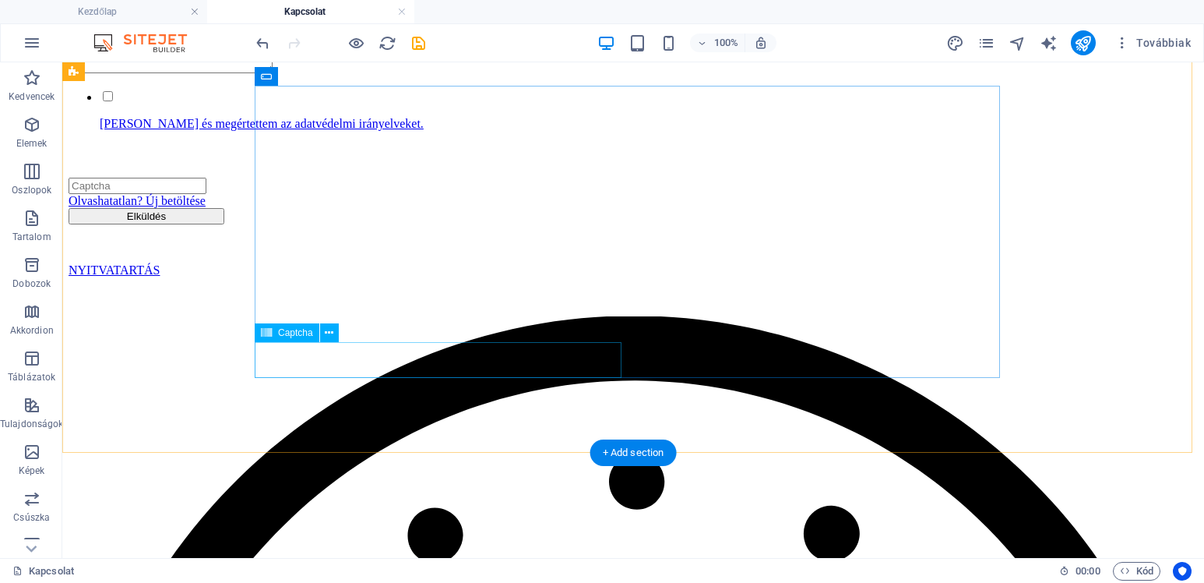
click at [480, 208] on div "Olvashatatlan? Új betöltése" at bounding box center [634, 175] width 1130 height 65
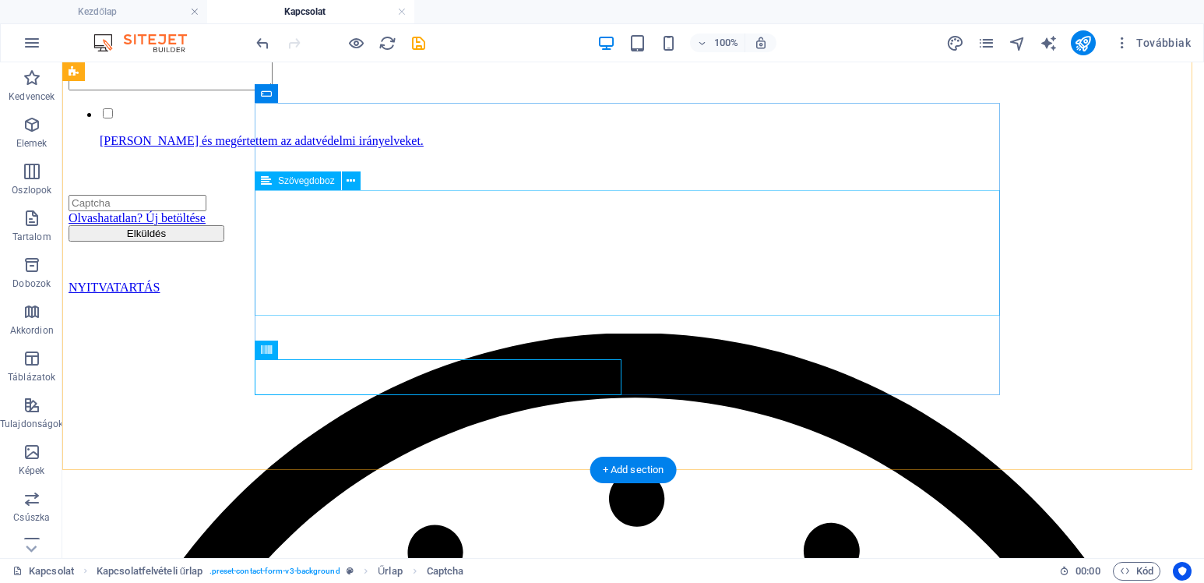
scroll to position [259, 0]
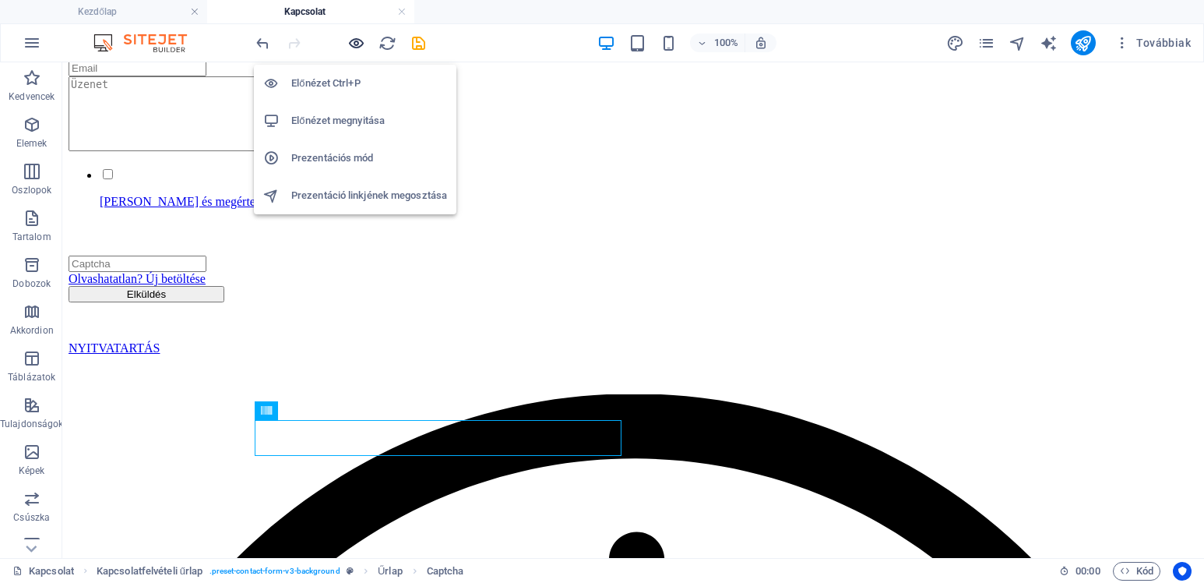
click at [351, 44] on icon "button" at bounding box center [356, 43] width 18 height 18
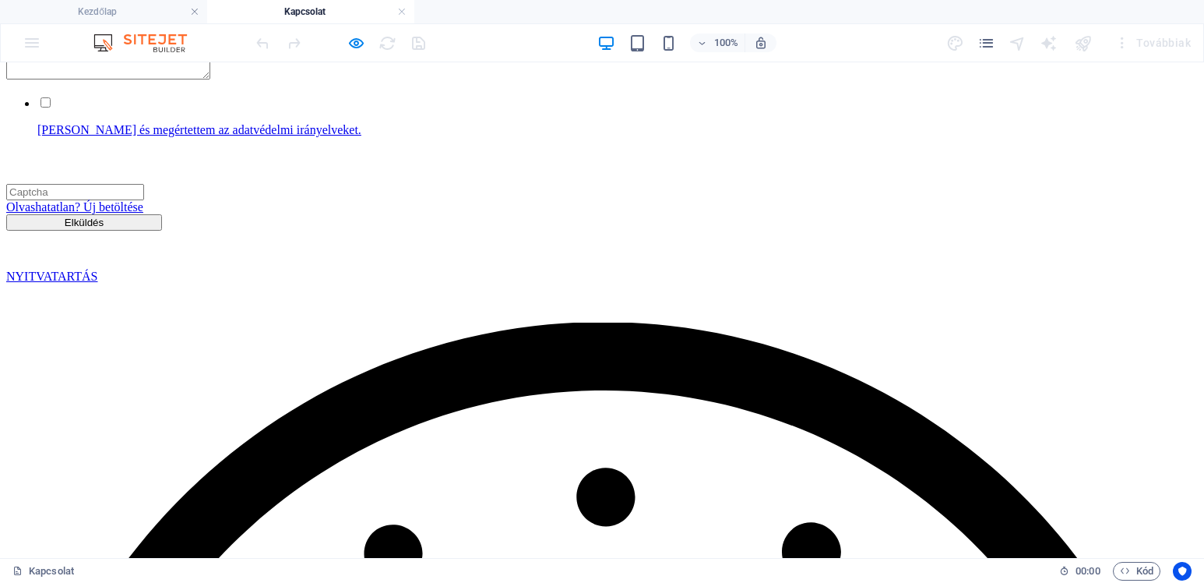
scroll to position [312, 0]
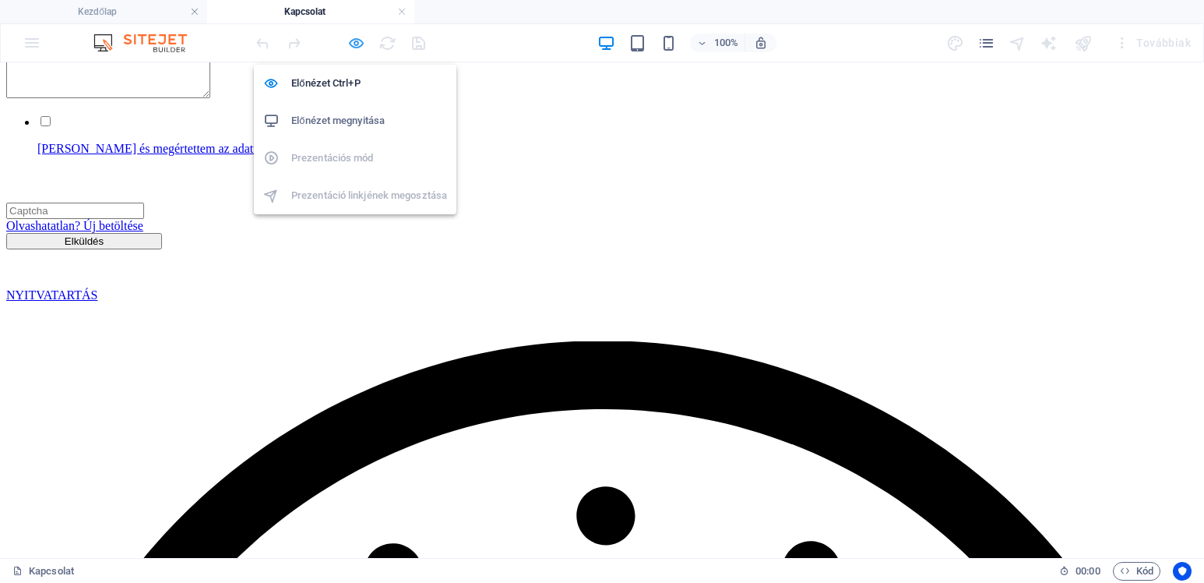
click at [353, 41] on icon "button" at bounding box center [356, 43] width 18 height 18
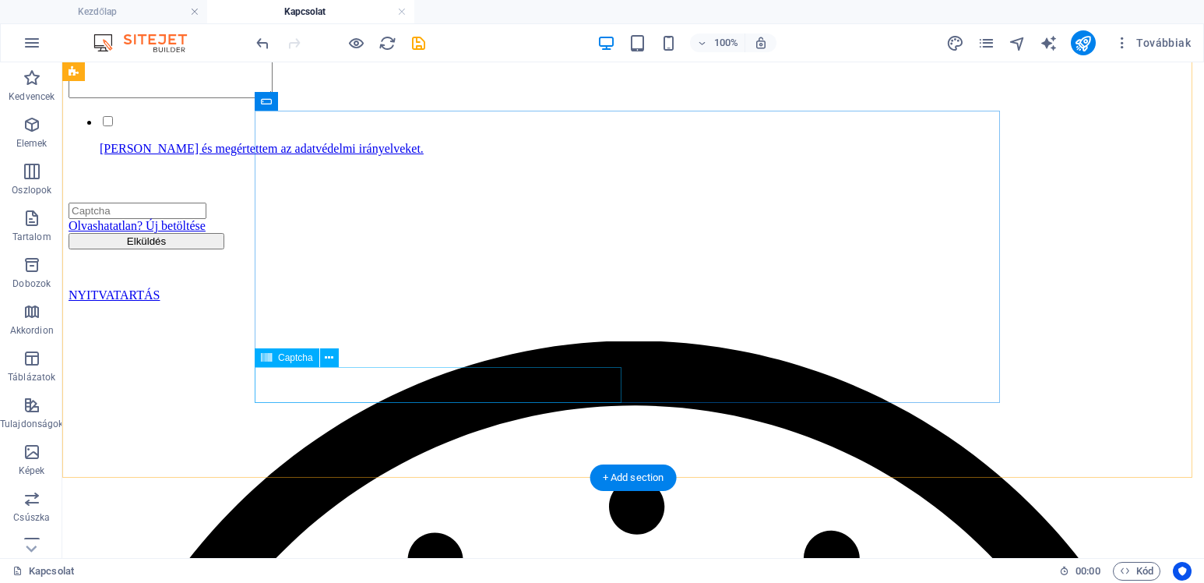
click at [404, 233] on div "Olvashatatlan? Új betöltése" at bounding box center [634, 200] width 1130 height 65
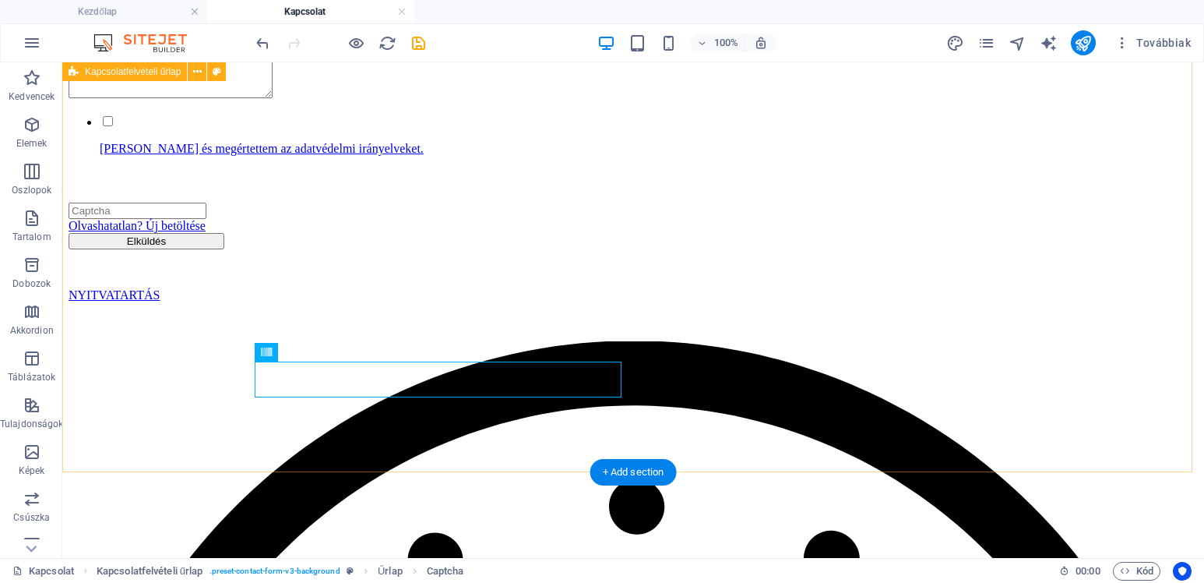
scroll to position [390, 0]
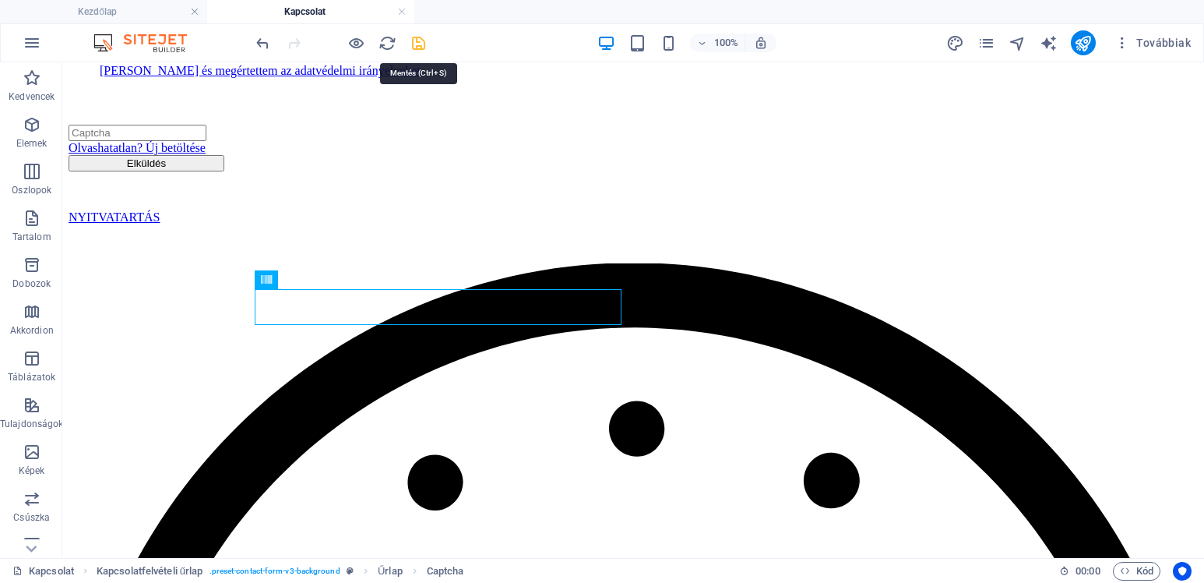
click at [415, 44] on icon "save" at bounding box center [419, 43] width 18 height 18
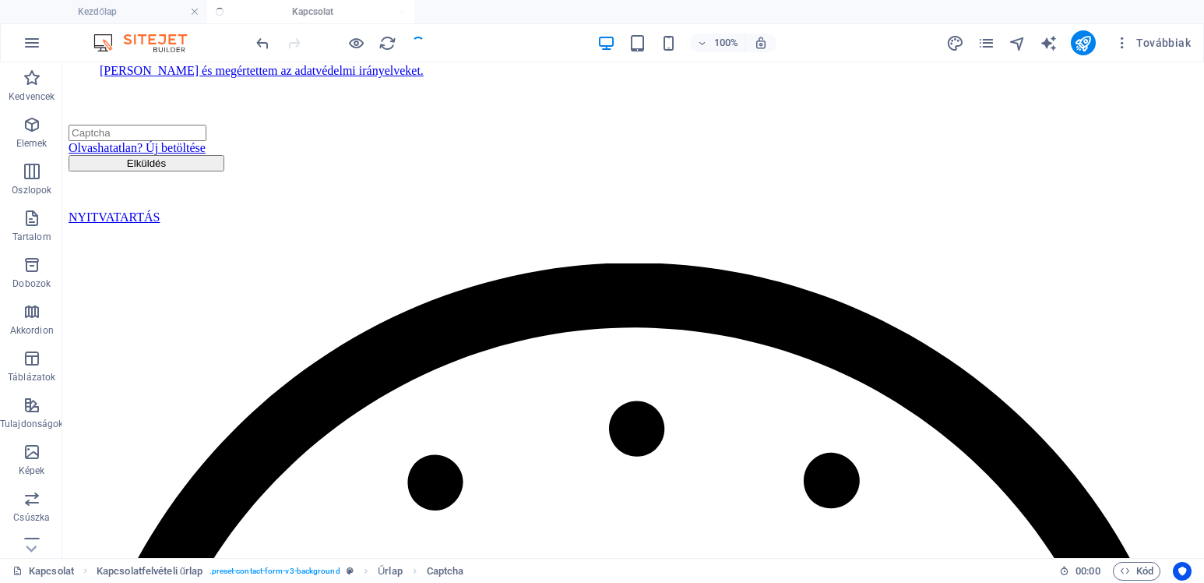
checkbox input "false"
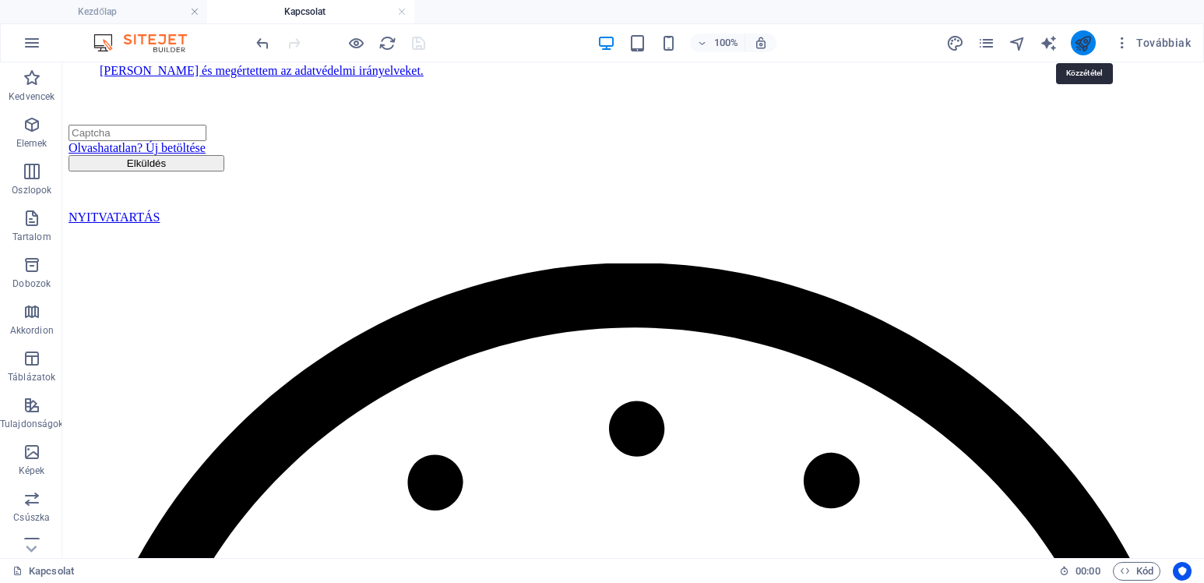
click at [1091, 43] on icon "publish" at bounding box center [1083, 43] width 18 height 18
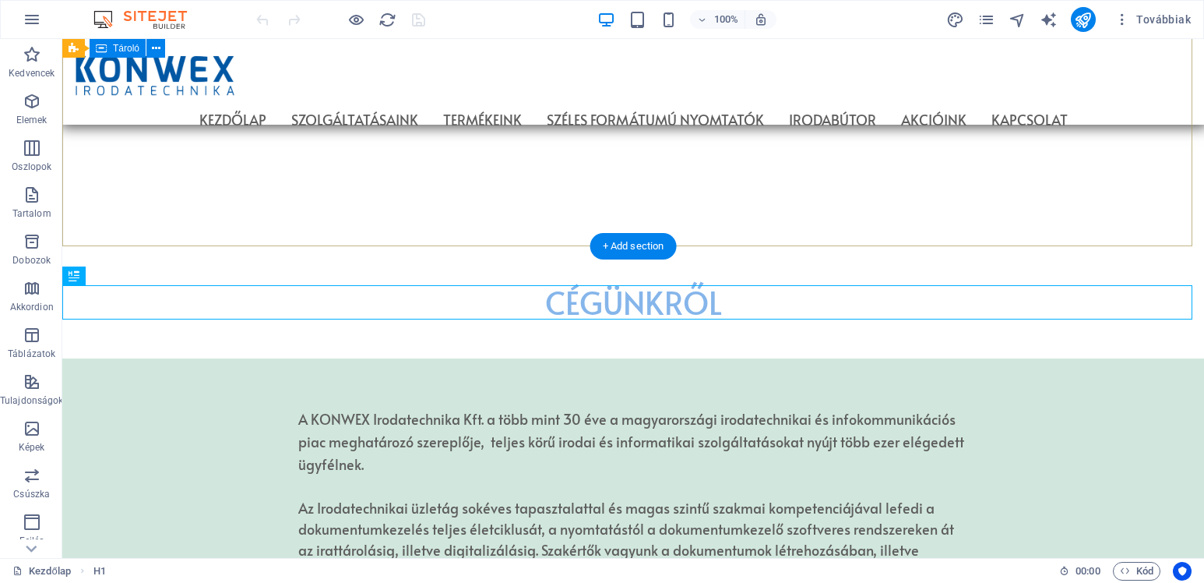
scroll to position [766, 0]
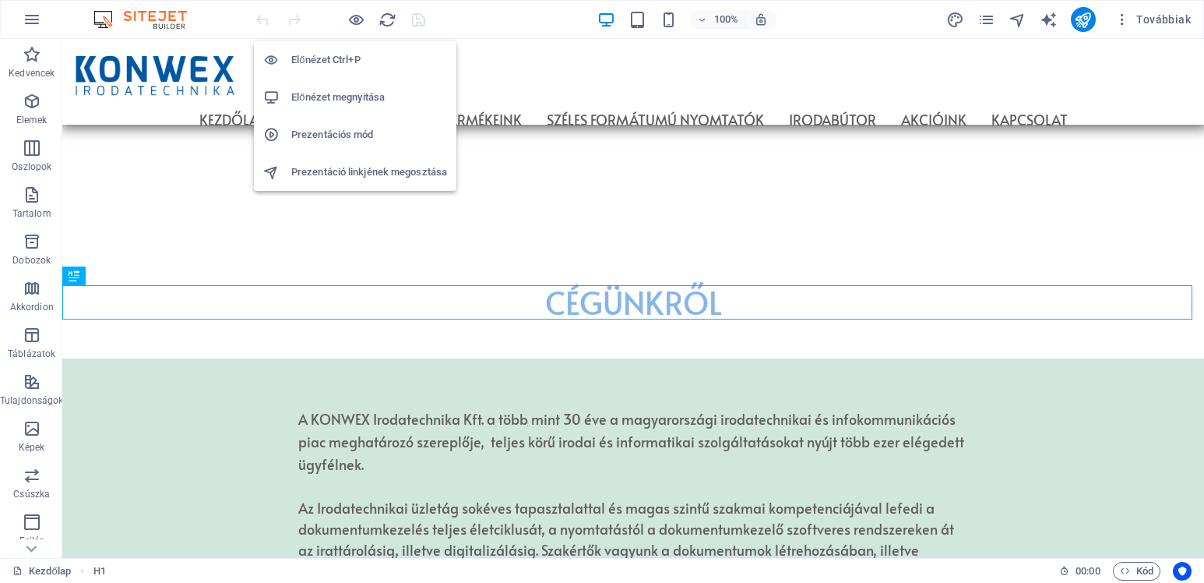
click at [355, 17] on icon "button" at bounding box center [356, 20] width 18 height 18
click at [361, 19] on icon "button" at bounding box center [356, 20] width 18 height 18
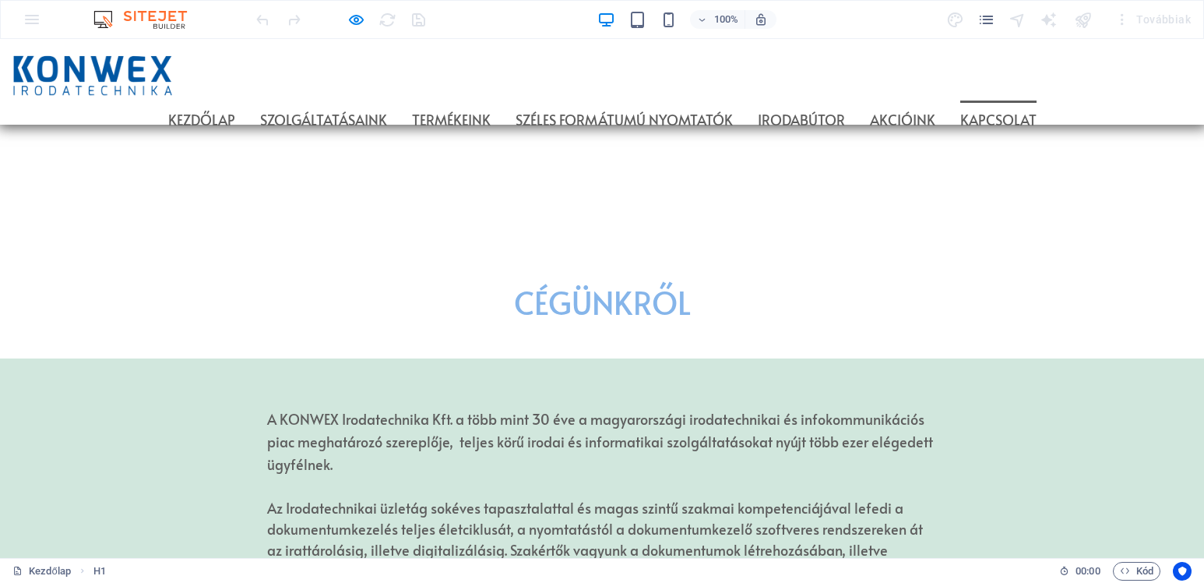
click at [1037, 100] on link "Kapcsolat" at bounding box center [999, 119] width 76 height 39
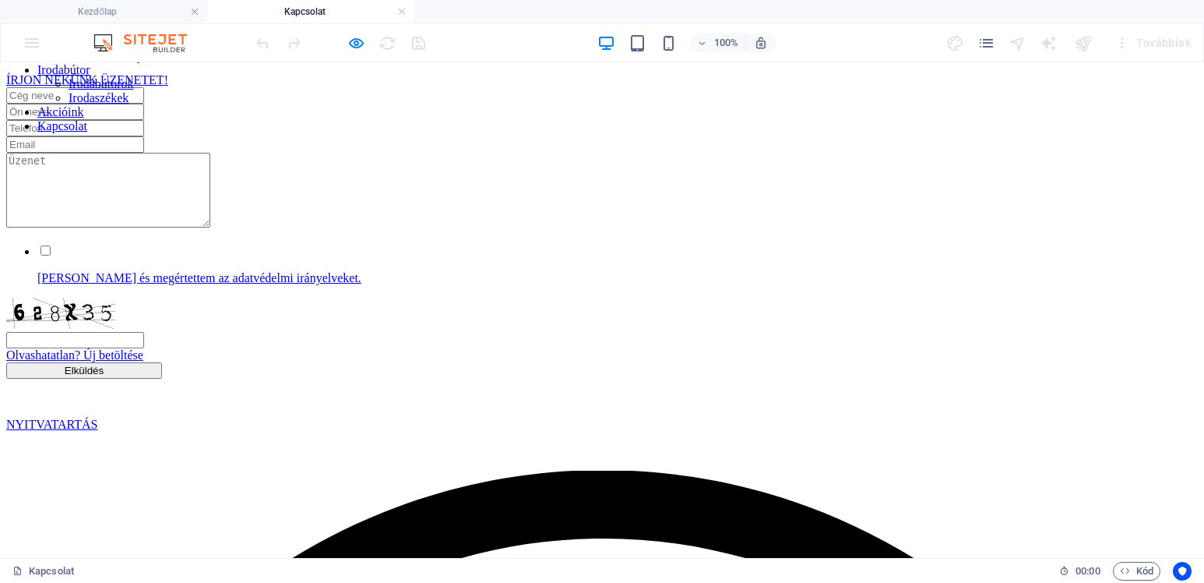
scroll to position [78, 0]
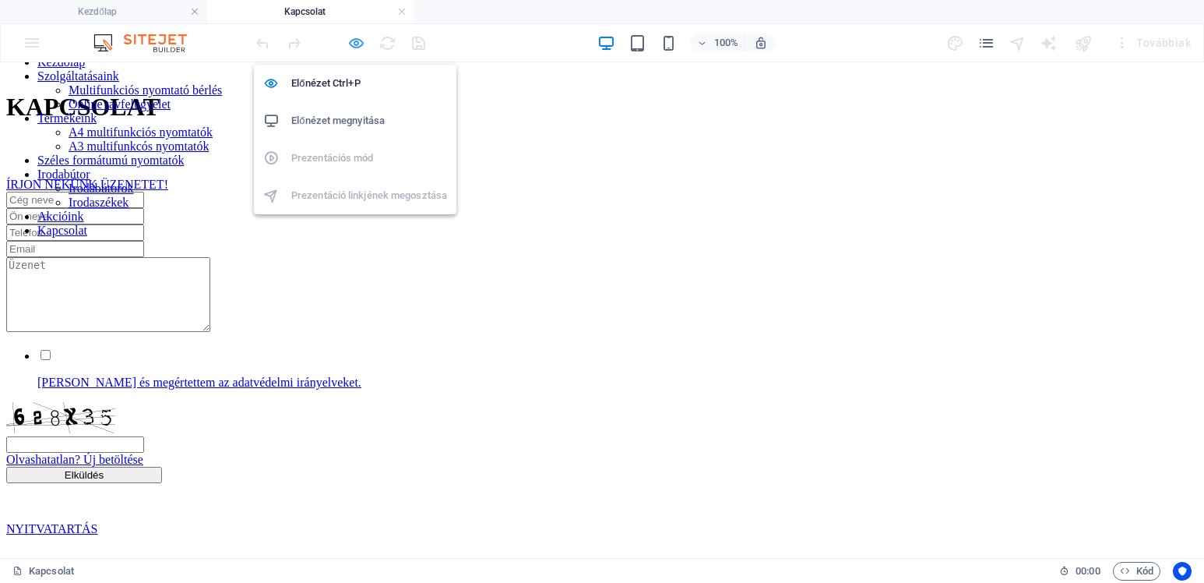
click at [353, 41] on icon "button" at bounding box center [356, 43] width 18 height 18
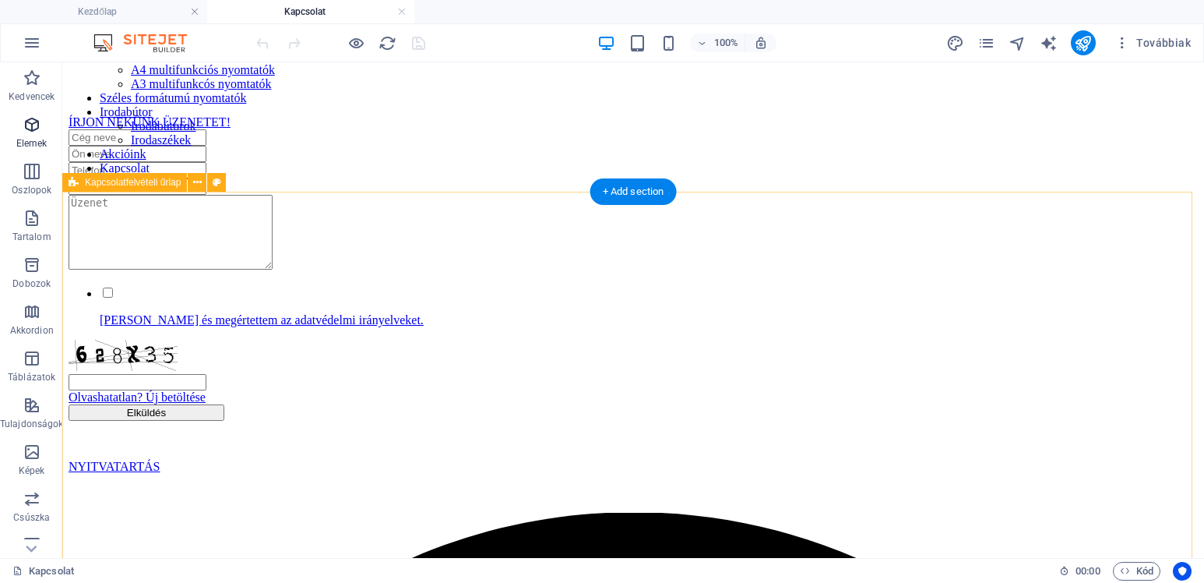
scroll to position [156, 0]
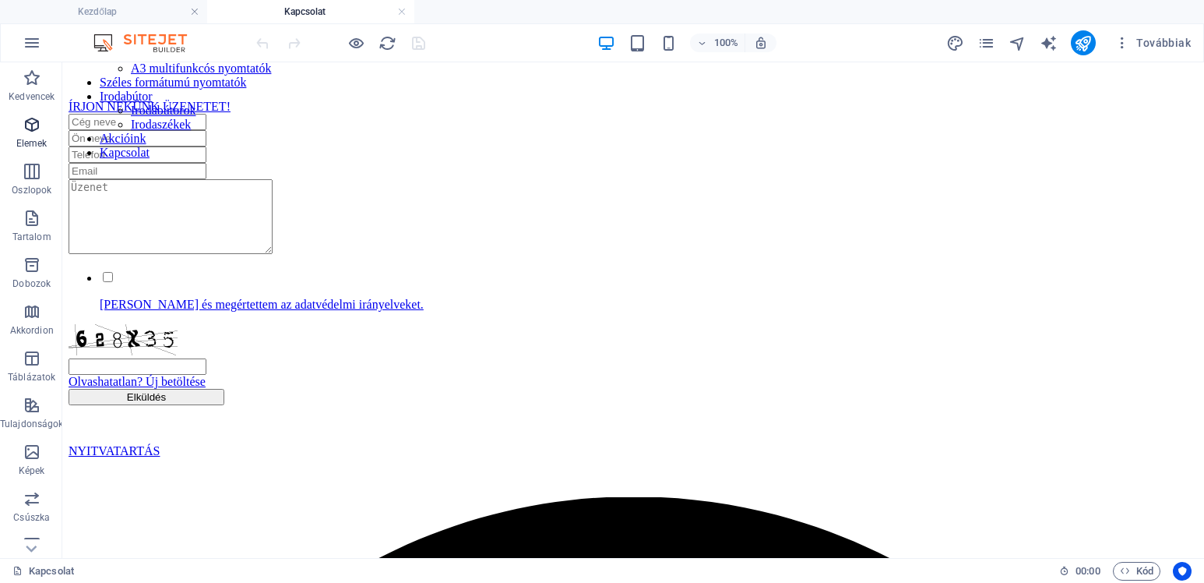
click at [34, 129] on icon "button" at bounding box center [32, 124] width 19 height 19
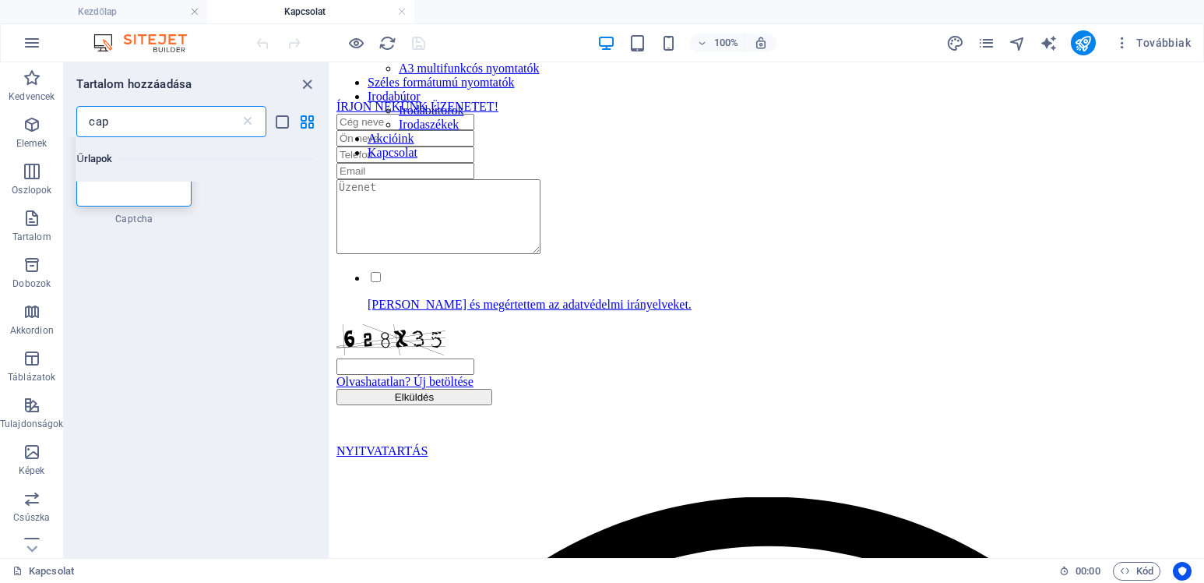
scroll to position [0, 0]
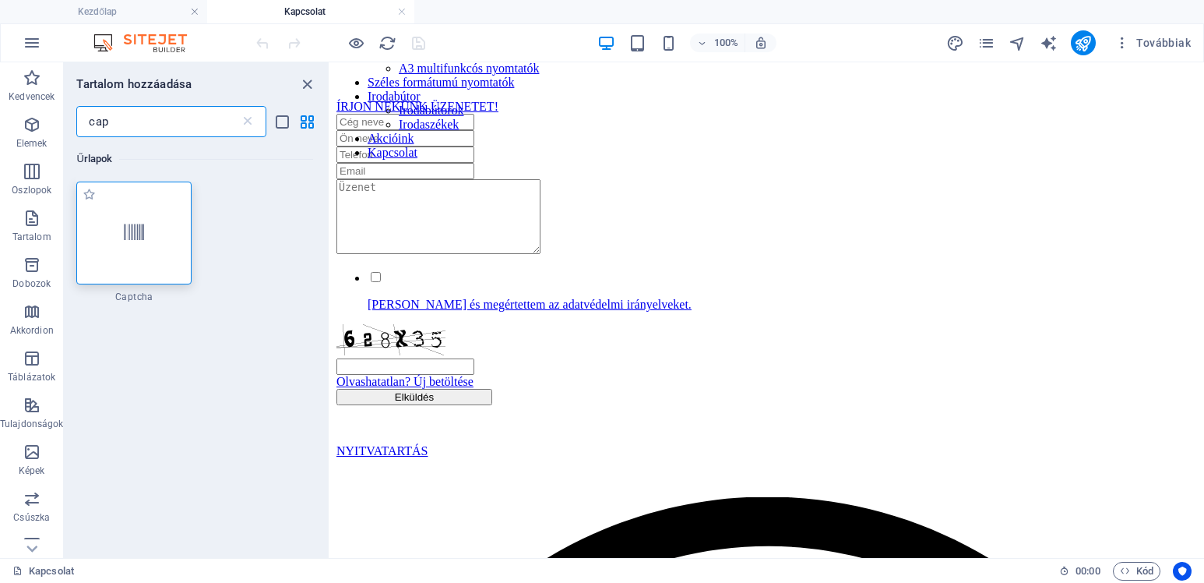
type input "cap"
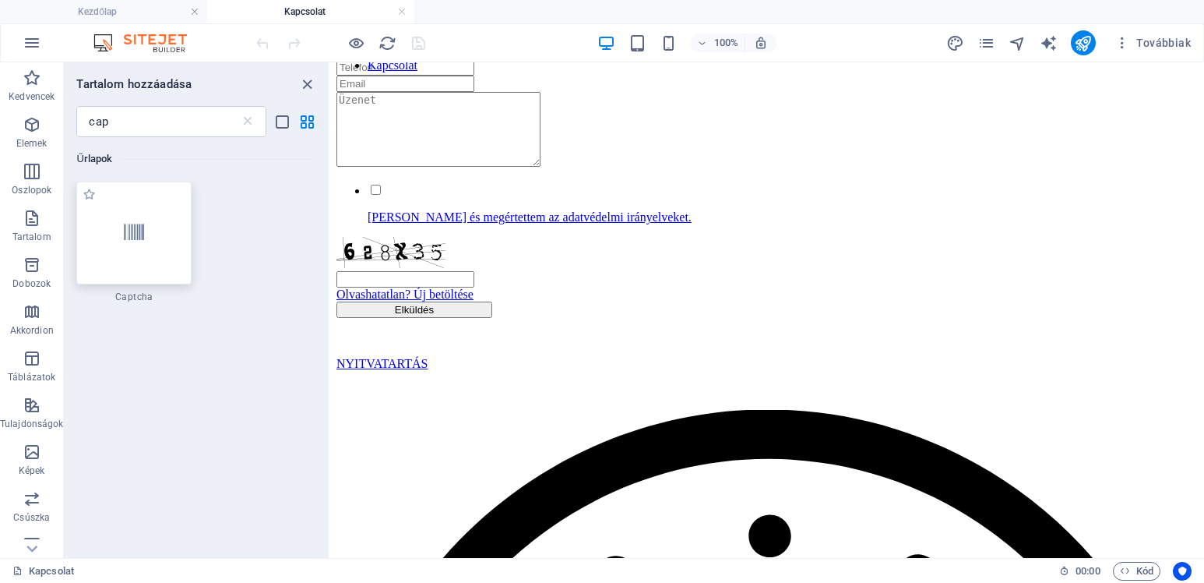
scroll to position [305, 0]
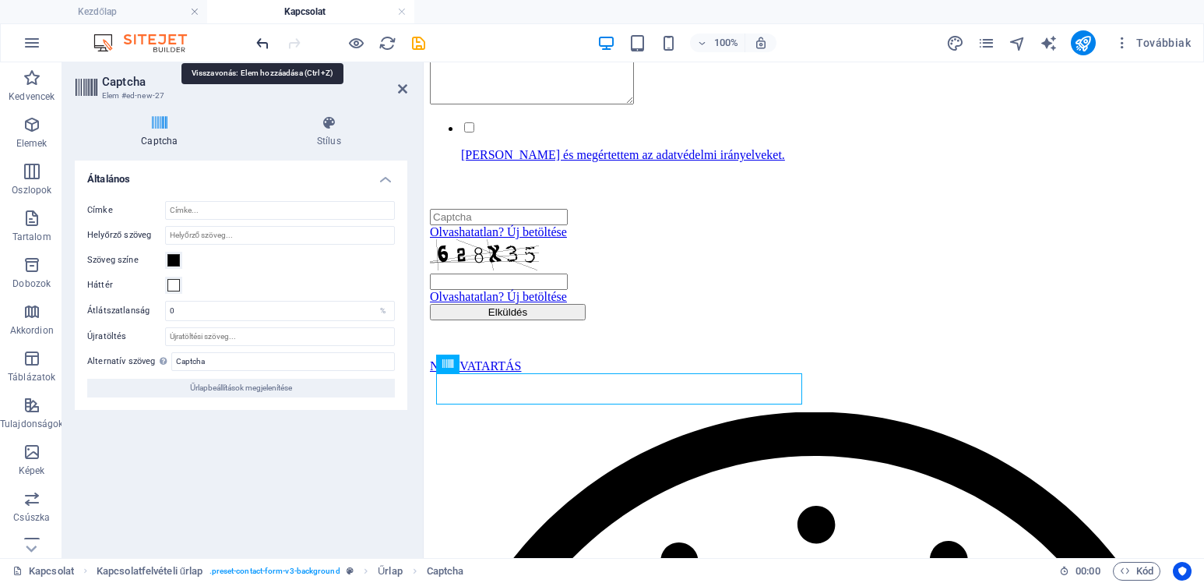
click at [264, 42] on icon "undo" at bounding box center [263, 43] width 18 height 18
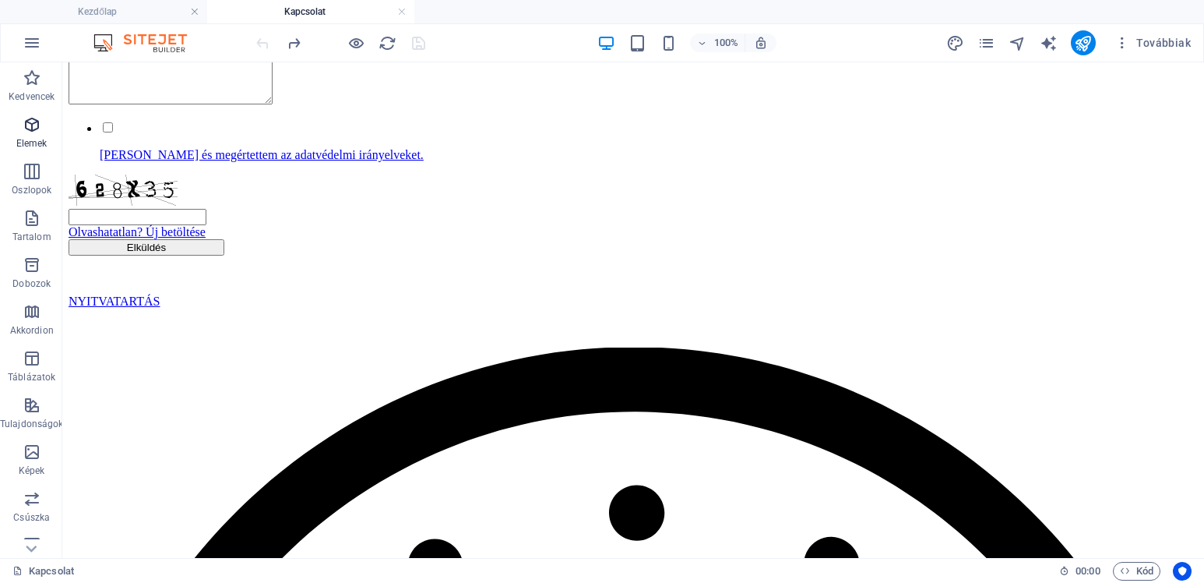
click at [28, 122] on icon "button" at bounding box center [32, 124] width 19 height 19
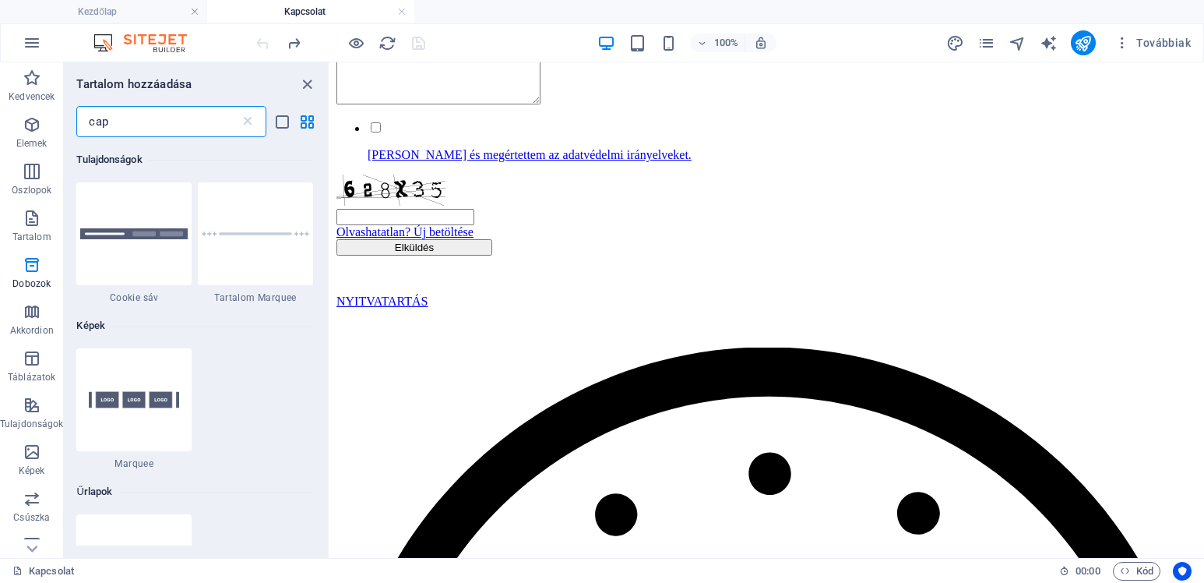
scroll to position [0, 0]
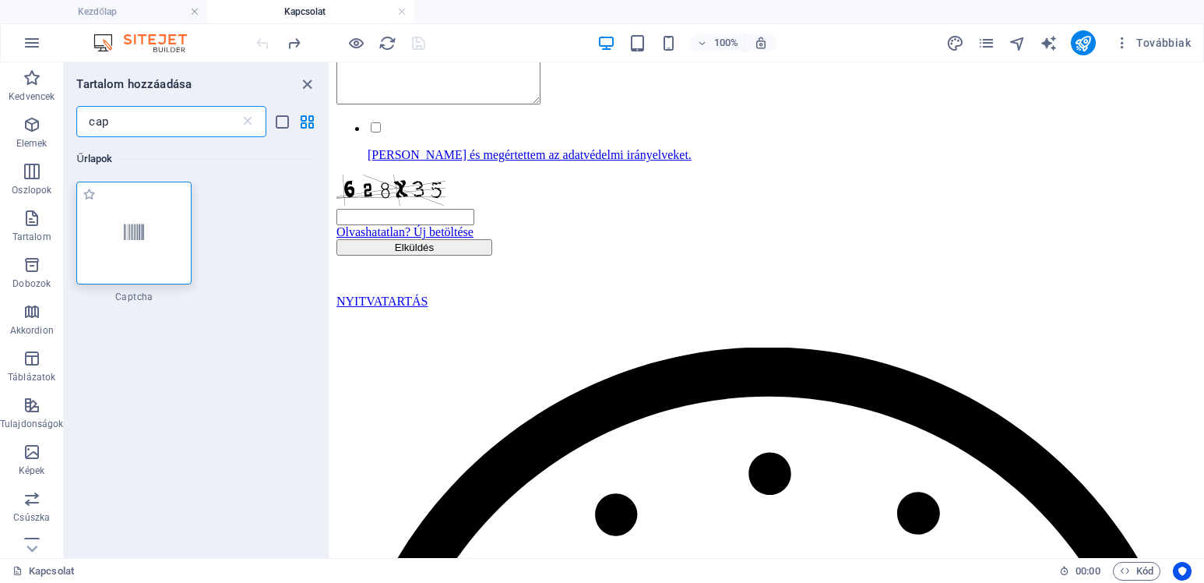
type input "cap"
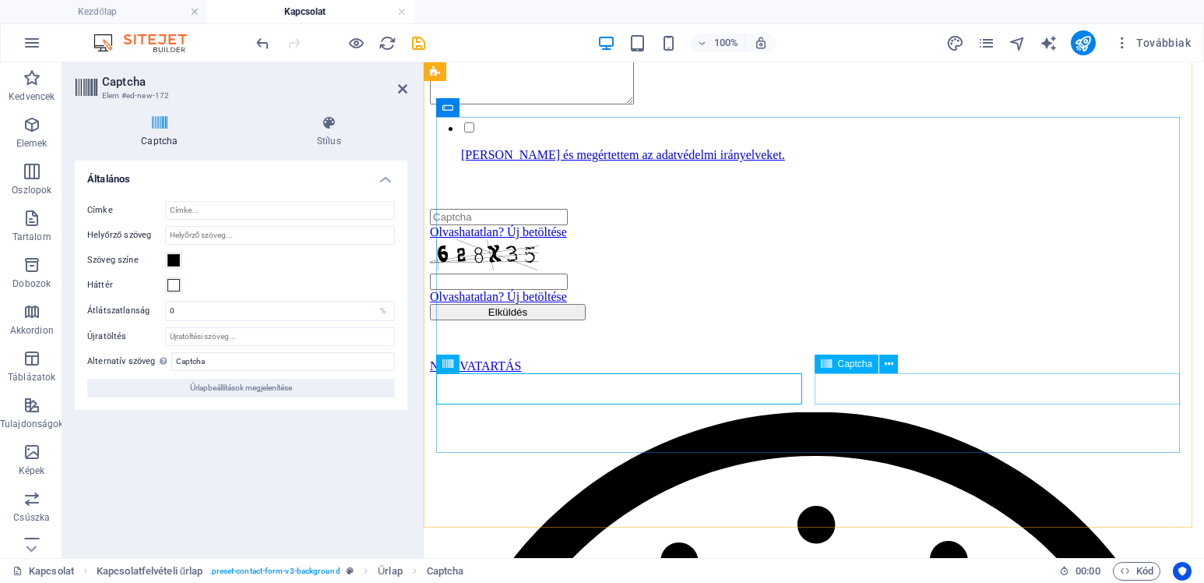
click at [844, 364] on span "Captcha" at bounding box center [855, 363] width 35 height 9
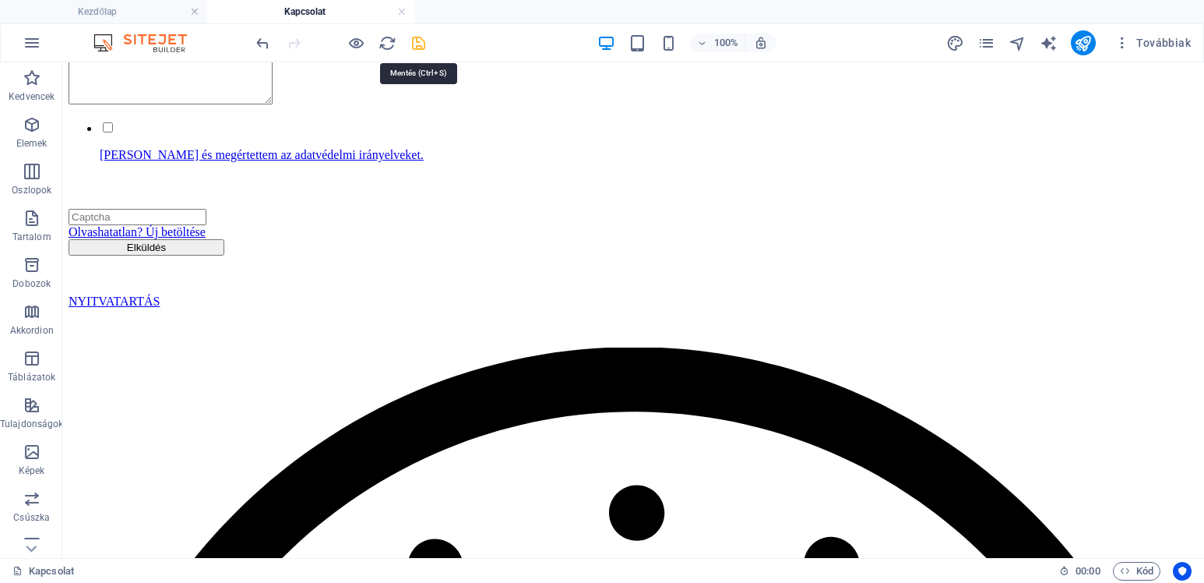
click at [418, 47] on icon "save" at bounding box center [419, 43] width 18 height 18
checkbox input "false"
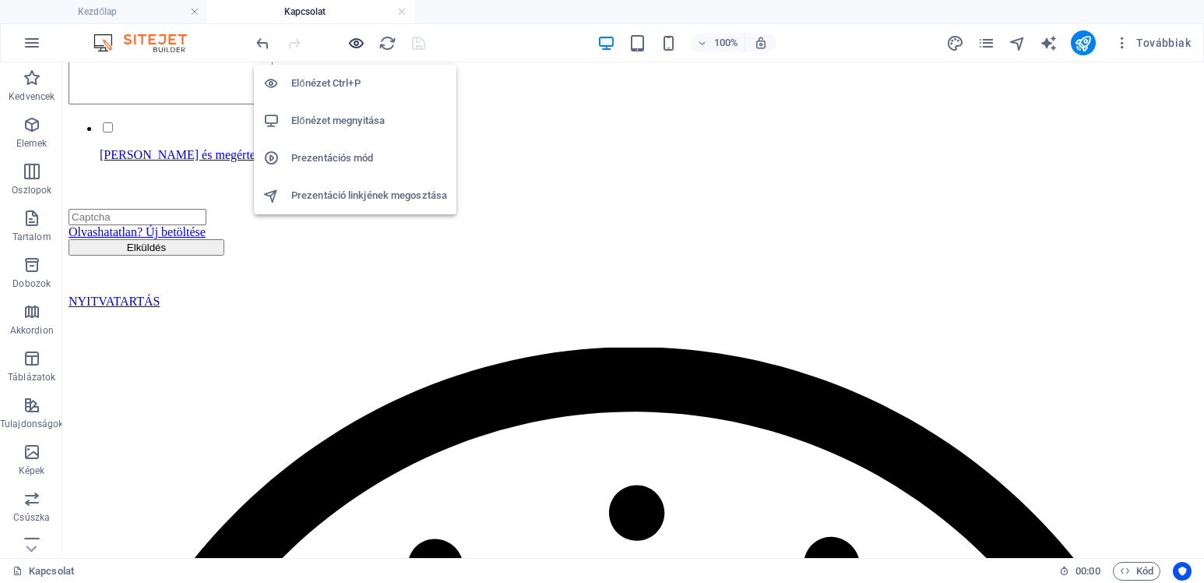
click at [358, 42] on icon "button" at bounding box center [356, 43] width 18 height 18
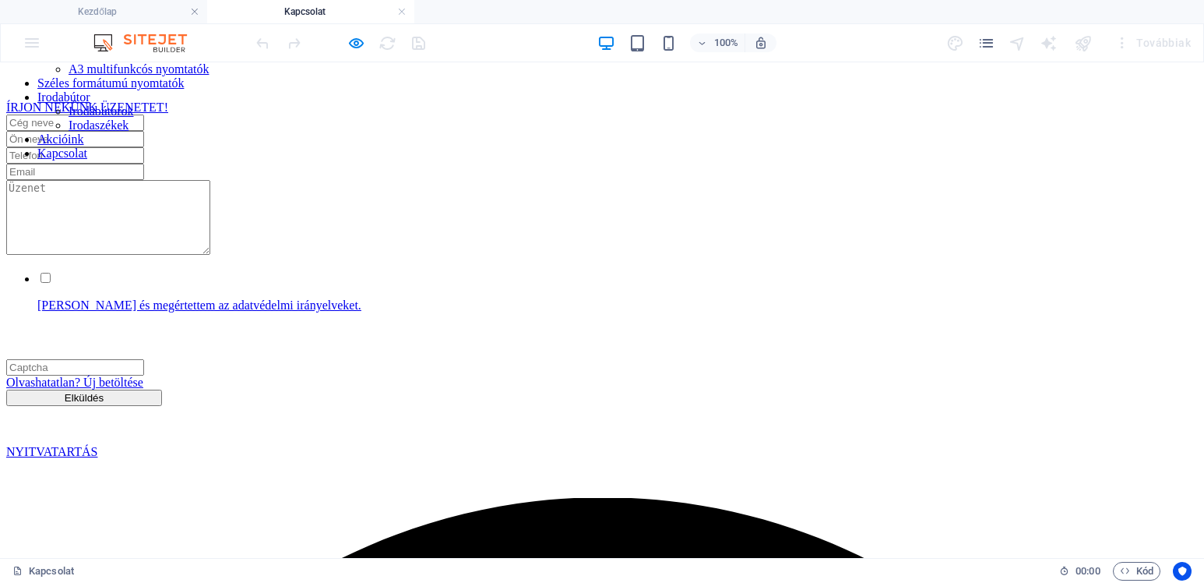
scroll to position [156, 0]
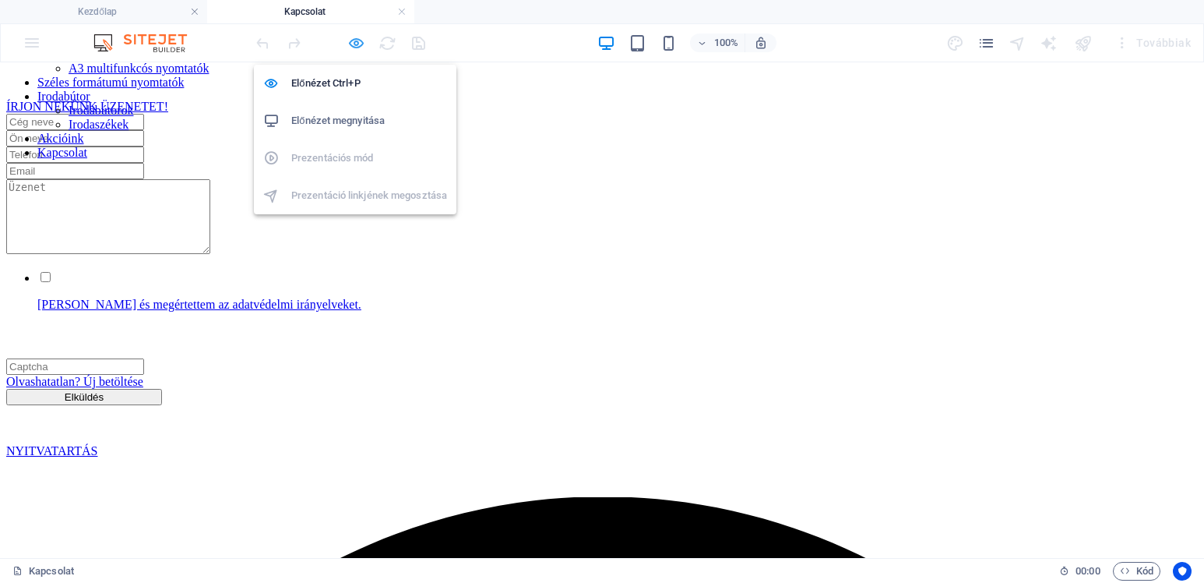
click at [353, 41] on icon "button" at bounding box center [356, 43] width 18 height 18
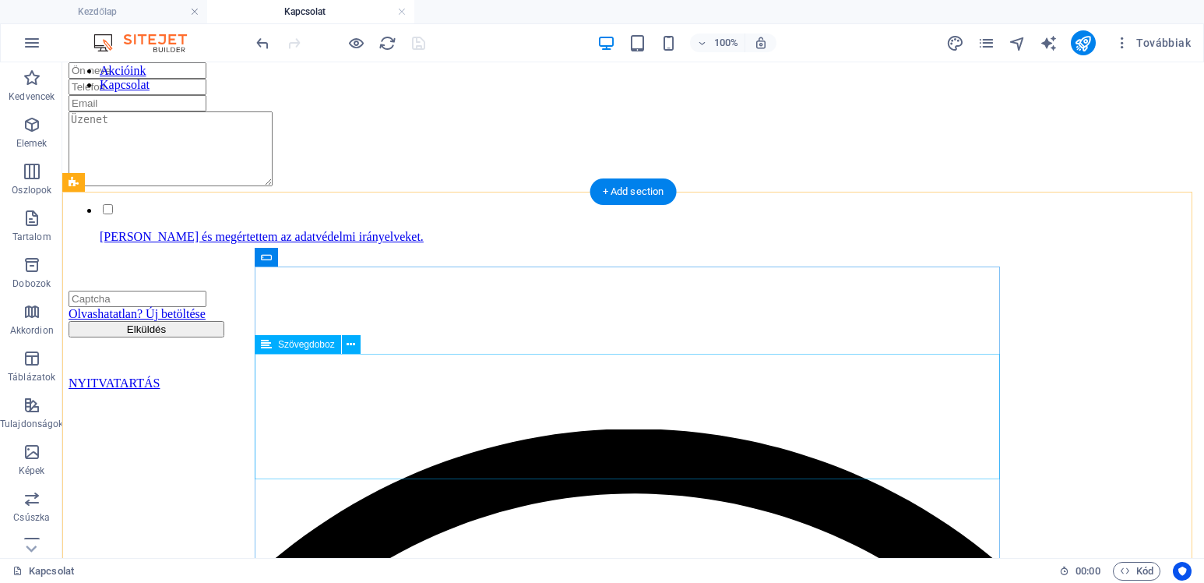
scroll to position [234, 0]
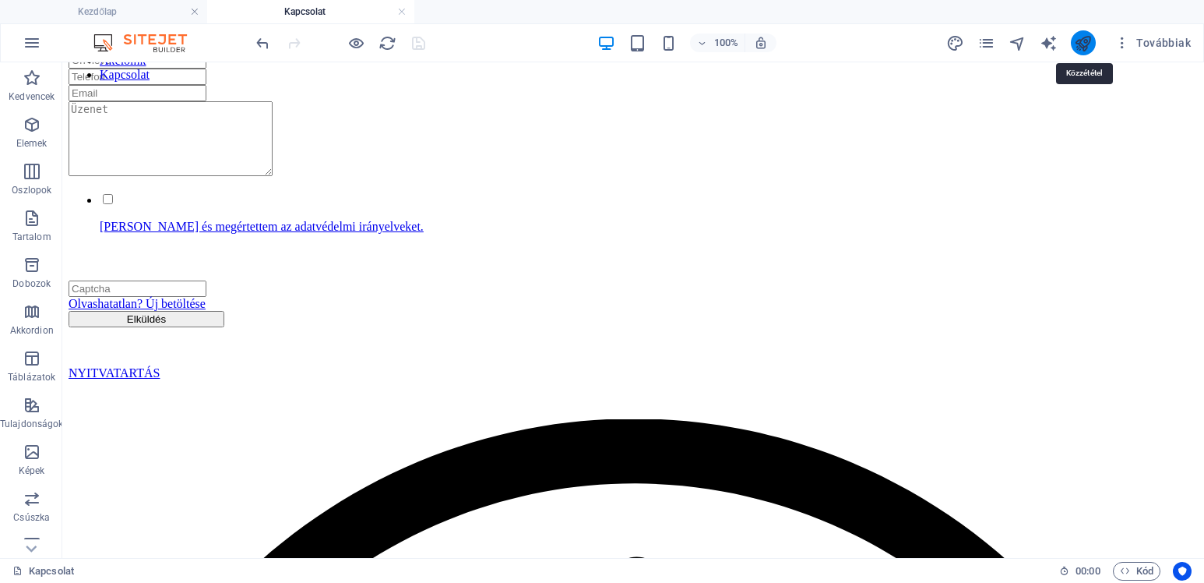
click at [1088, 43] on icon "publish" at bounding box center [1083, 43] width 18 height 18
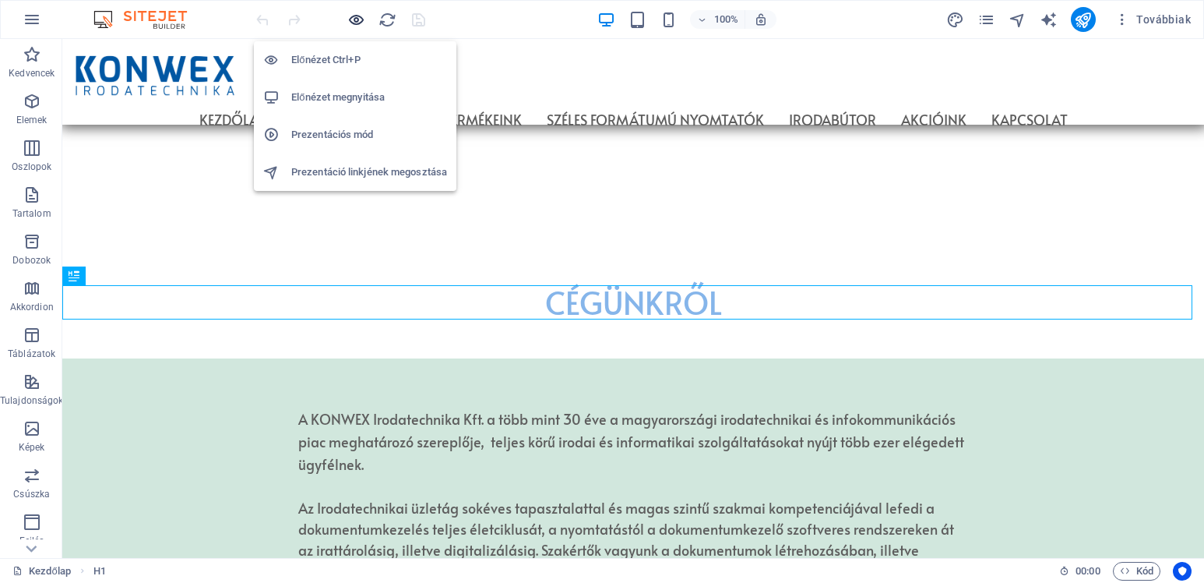
click at [354, 19] on icon "button" at bounding box center [356, 20] width 18 height 18
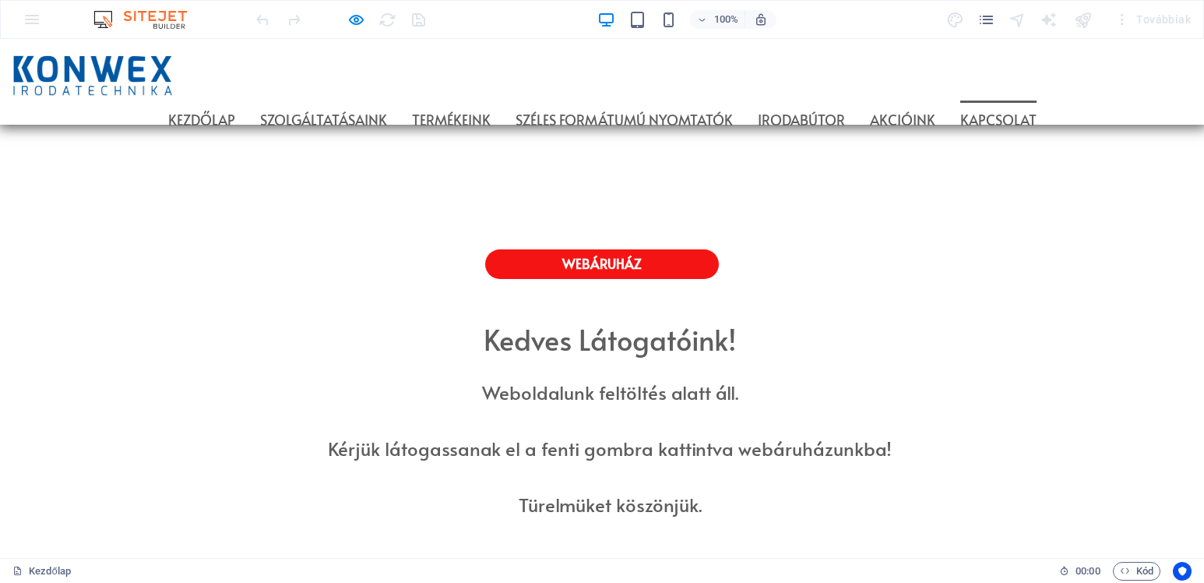
click at [1037, 100] on link "Kapcsolat" at bounding box center [999, 119] width 76 height 39
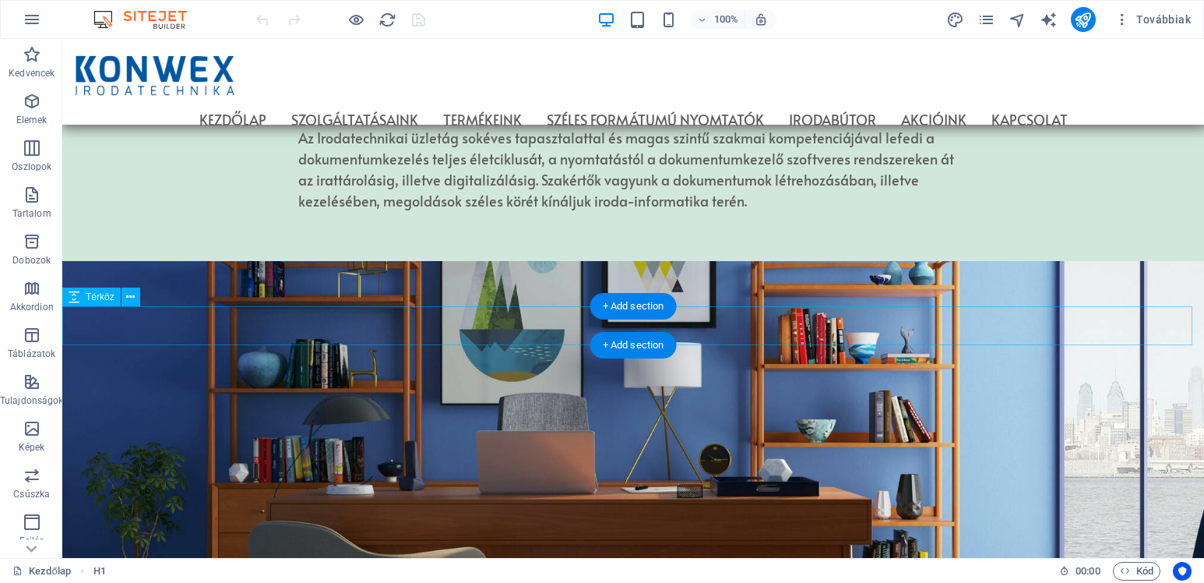
scroll to position [1077, 0]
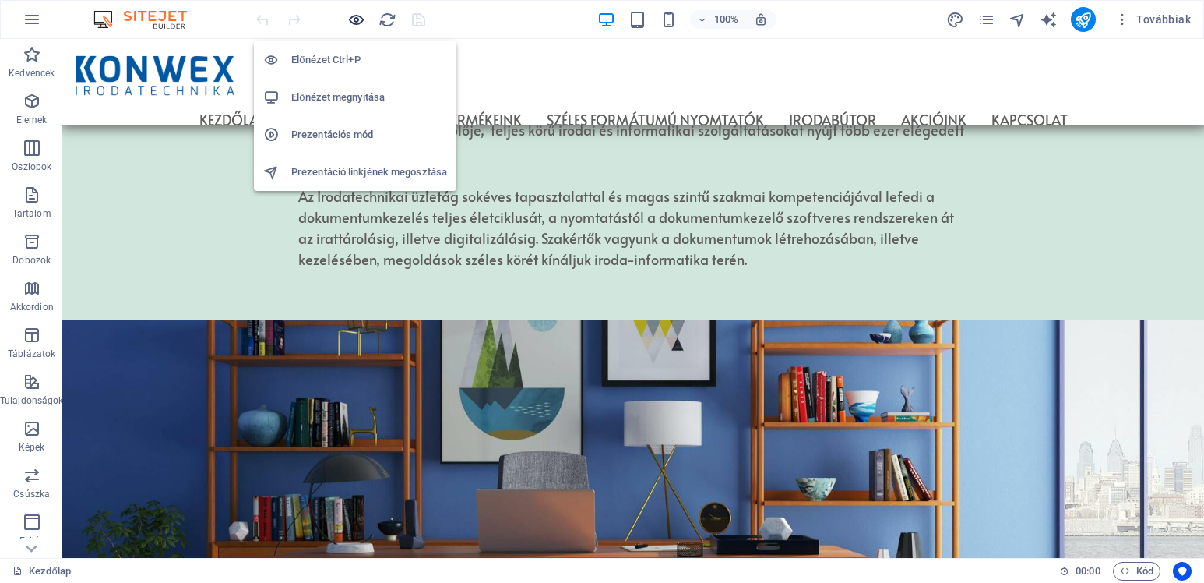
click at [357, 17] on icon "button" at bounding box center [356, 20] width 18 height 18
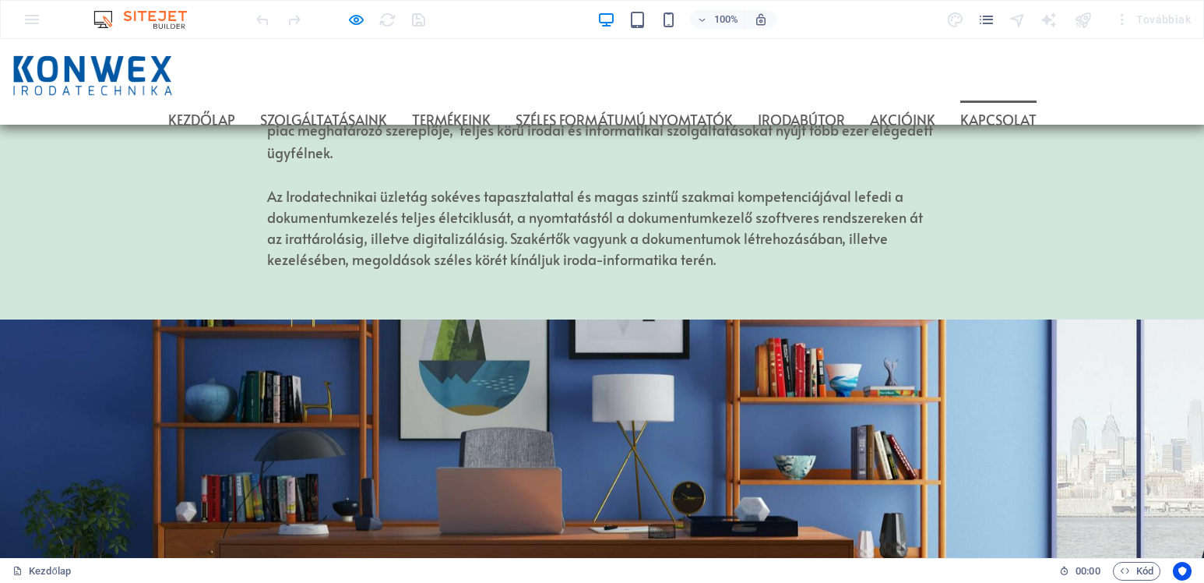
click at [1037, 100] on link "Kapcsolat" at bounding box center [999, 119] width 76 height 39
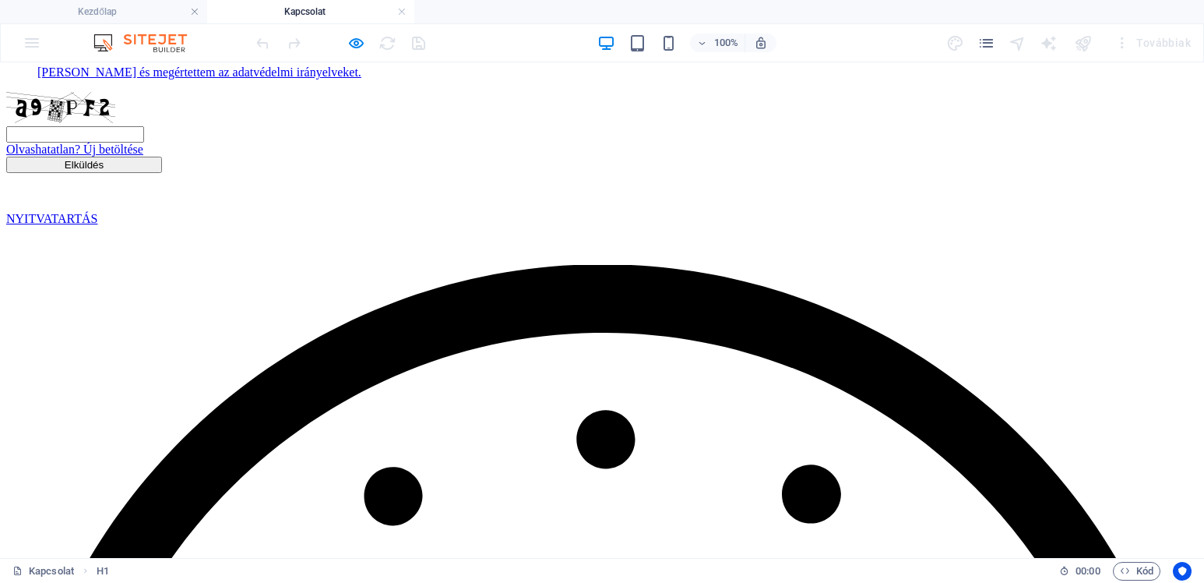
scroll to position [390, 0]
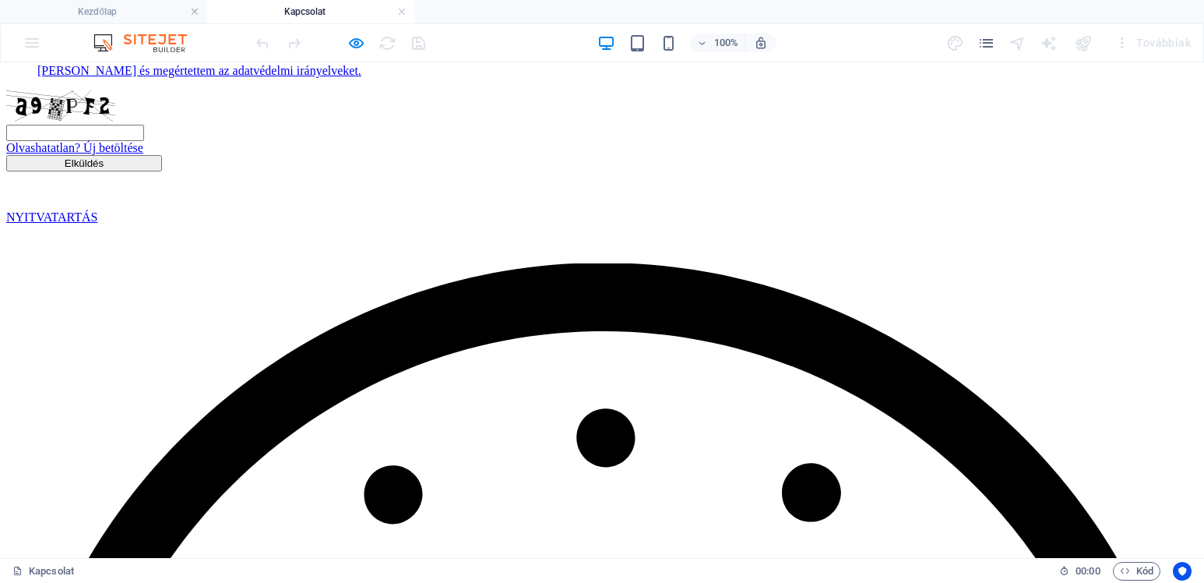
click at [449, 155] on div "Olvashatatlan? Új betöltése" at bounding box center [602, 122] width 1192 height 65
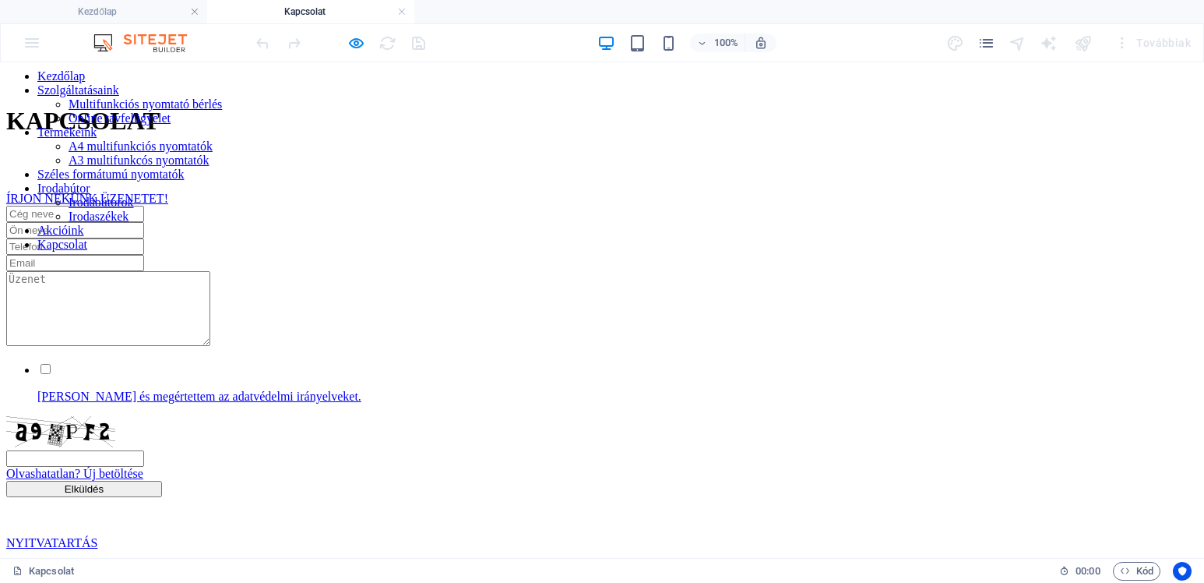
scroll to position [0, 0]
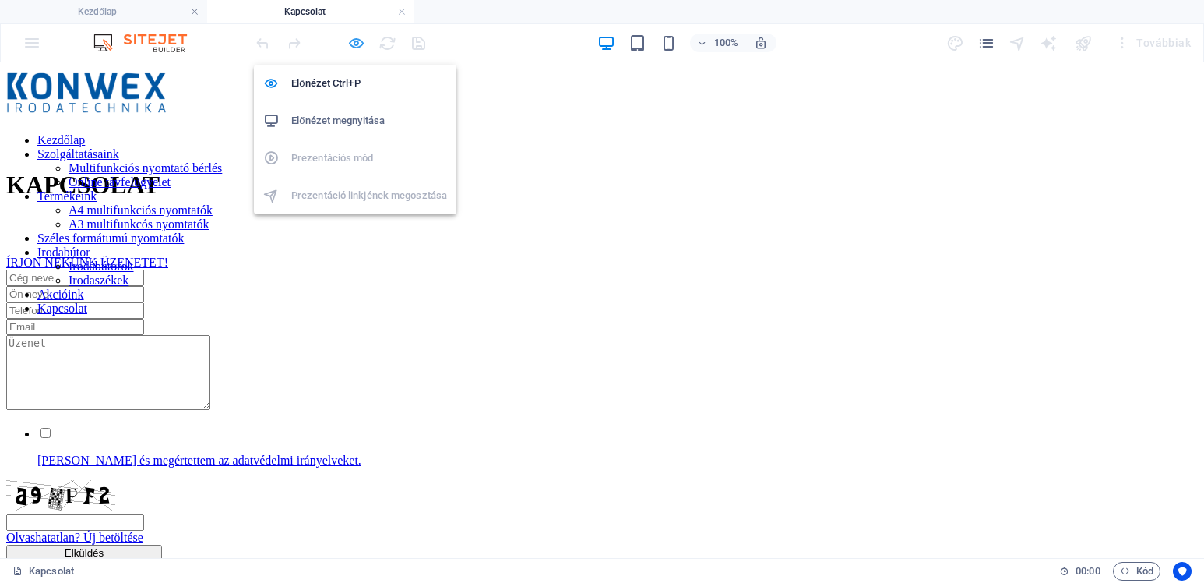
click at [357, 44] on icon "button" at bounding box center [356, 43] width 18 height 18
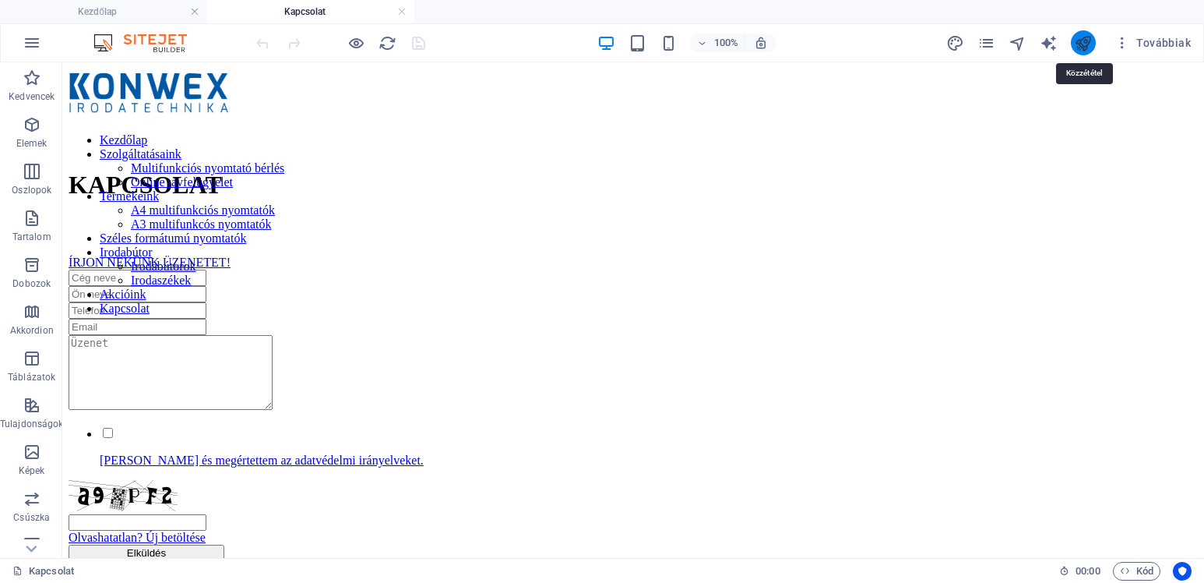
click at [1082, 44] on icon "publish" at bounding box center [1083, 43] width 18 height 18
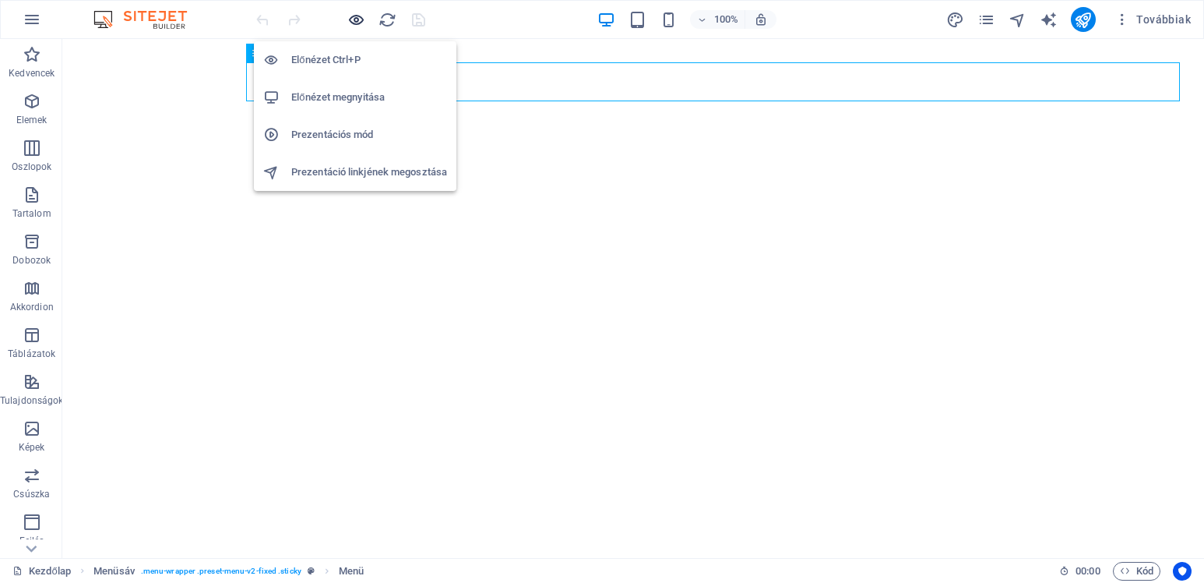
click at [365, 19] on icon "button" at bounding box center [356, 20] width 18 height 18
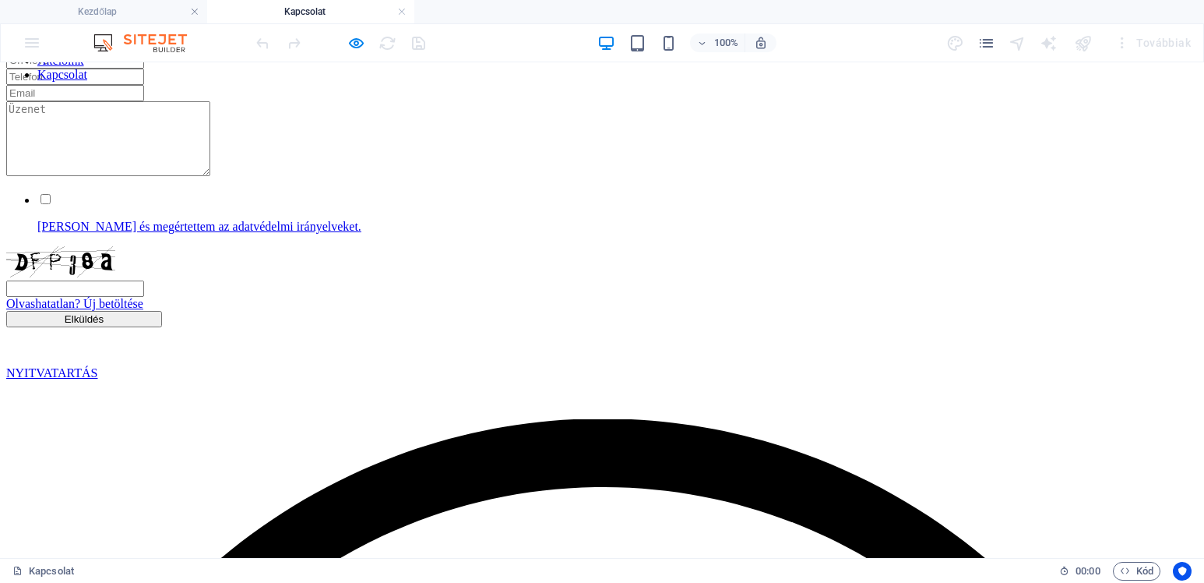
scroll to position [312, 0]
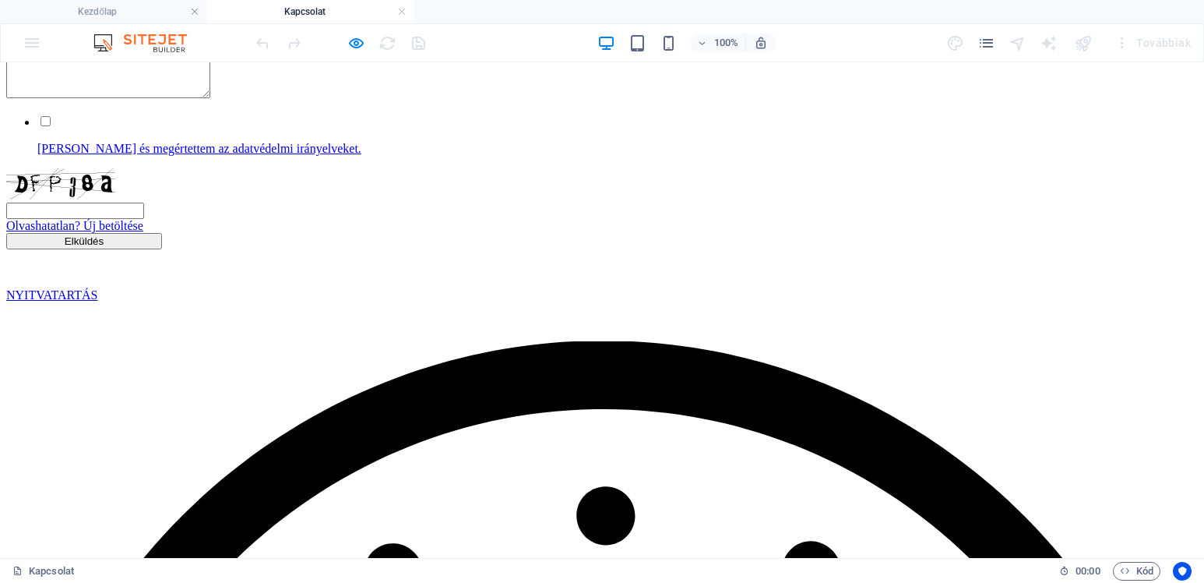
click at [447, 233] on div "Olvashatatlan? Új betöltése" at bounding box center [602, 200] width 1192 height 65
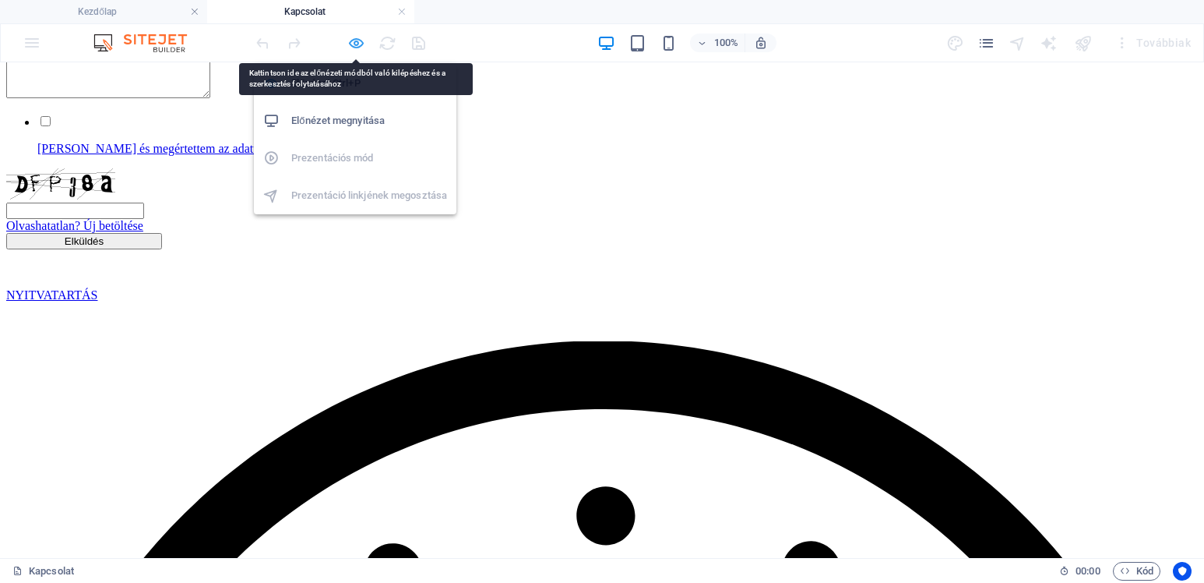
click at [358, 44] on icon "button" at bounding box center [356, 43] width 18 height 18
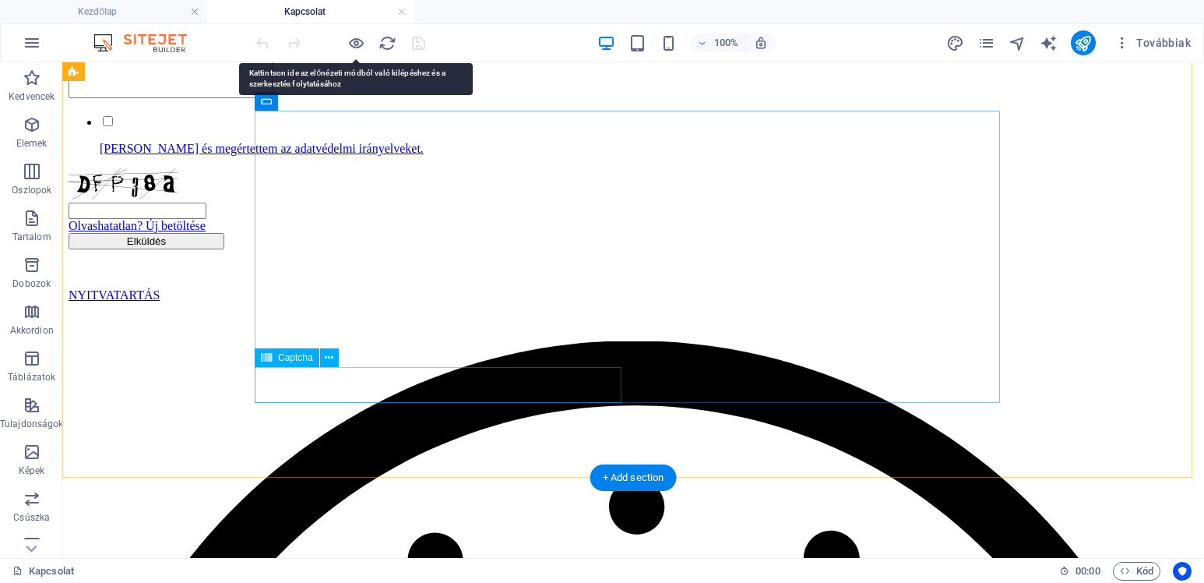
click at [478, 233] on div "Olvashatatlan? Új betöltése" at bounding box center [634, 200] width 1130 height 65
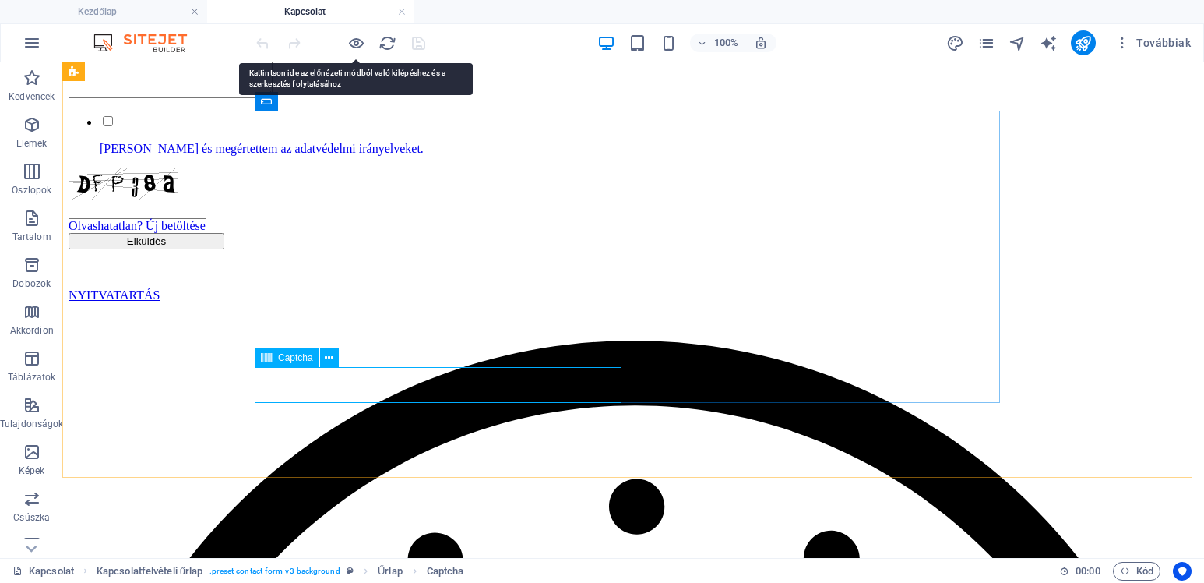
click at [285, 354] on span "Captcha" at bounding box center [295, 357] width 35 height 9
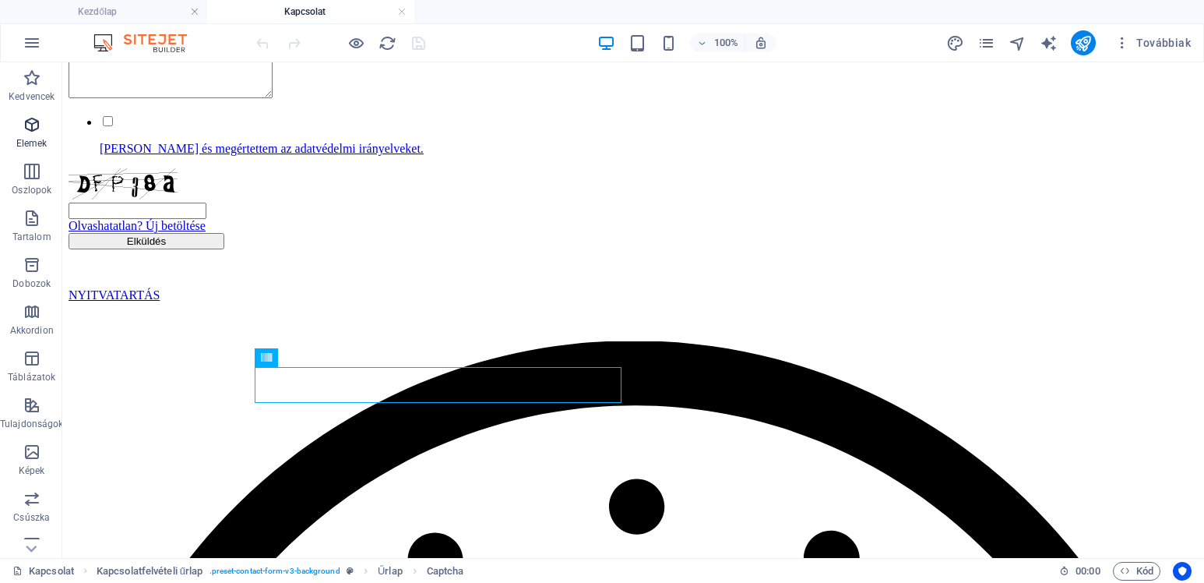
click at [31, 129] on icon "button" at bounding box center [32, 124] width 19 height 19
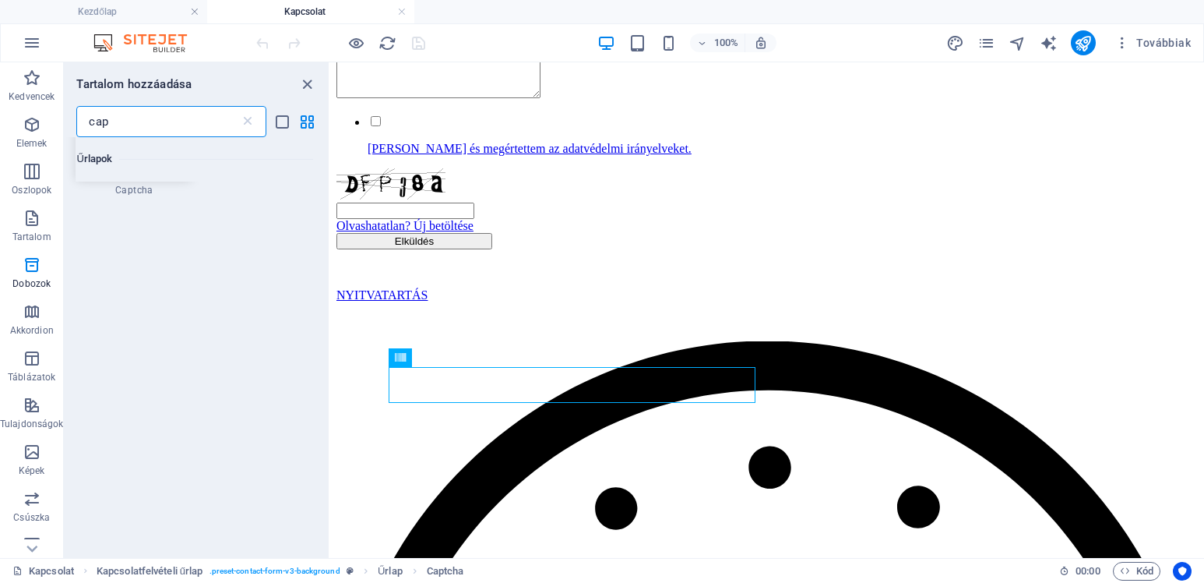
scroll to position [0, 0]
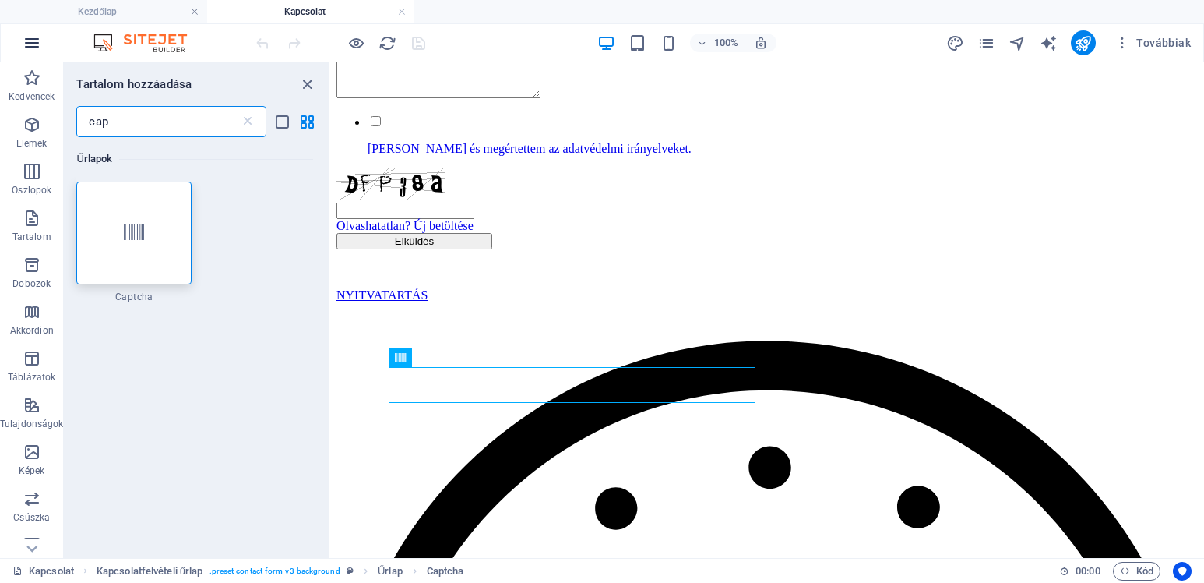
type input "cap"
click at [37, 41] on icon "button" at bounding box center [32, 42] width 19 height 19
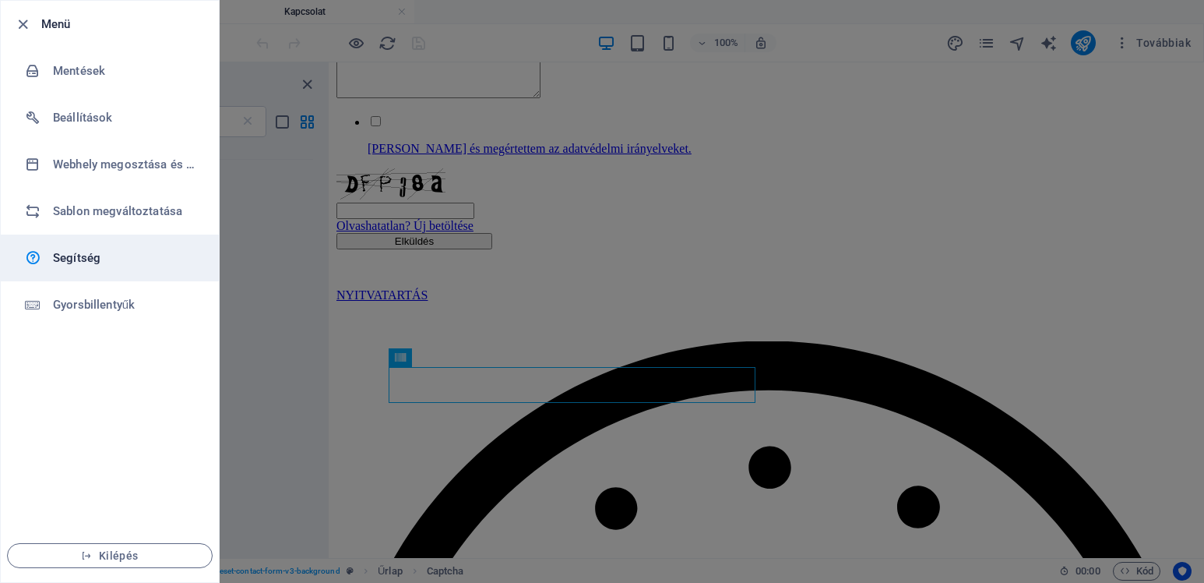
click at [76, 253] on h6 "Segítség" at bounding box center [125, 258] width 144 height 19
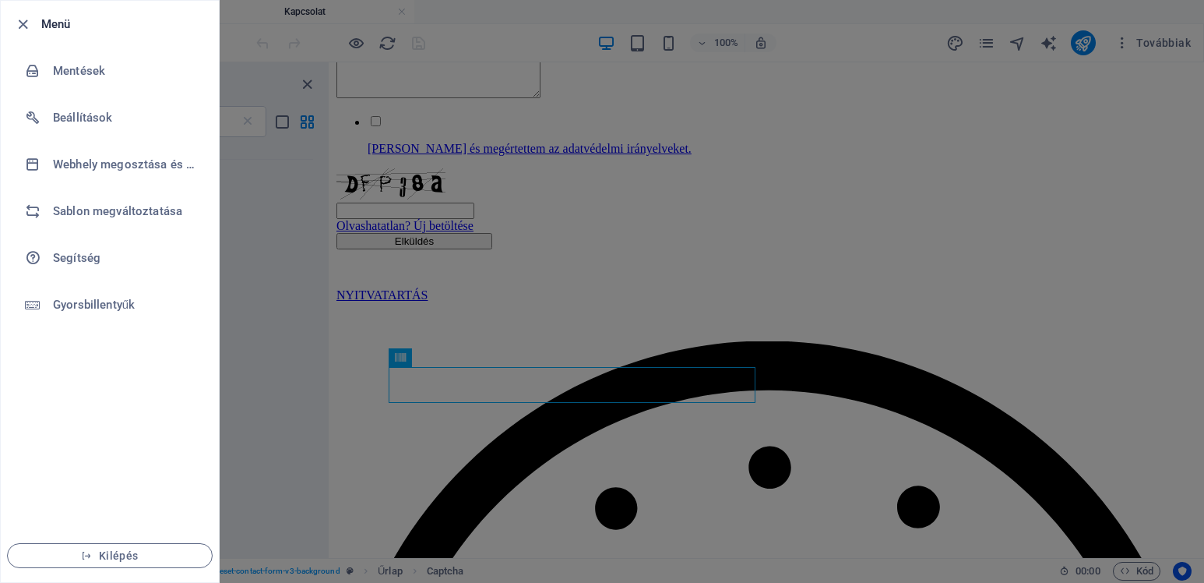
click at [540, 297] on div at bounding box center [602, 291] width 1204 height 583
